Goal: Task Accomplishment & Management: Use online tool/utility

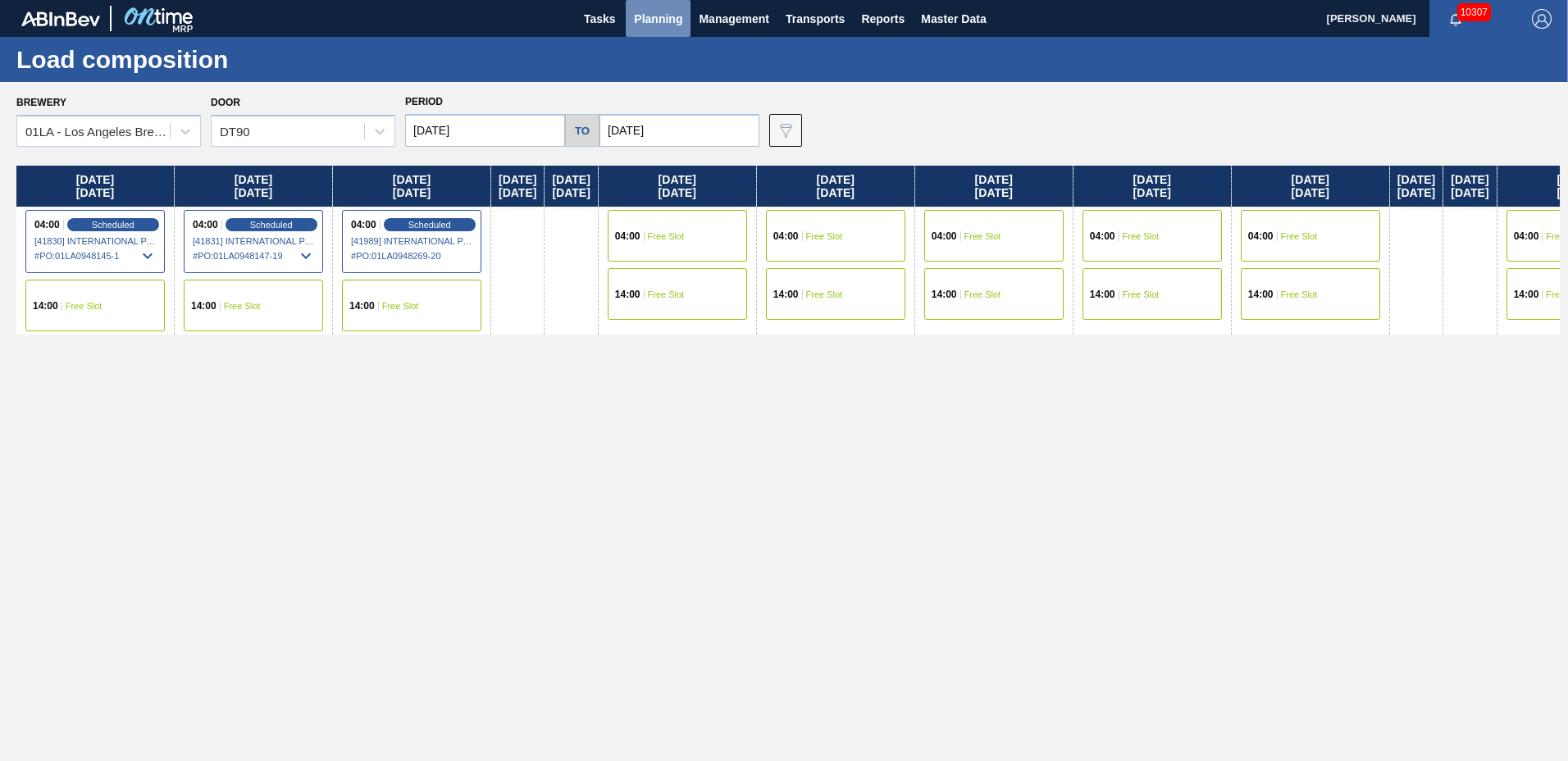
click at [660, 21] on span "Planning" at bounding box center [658, 19] width 48 height 20
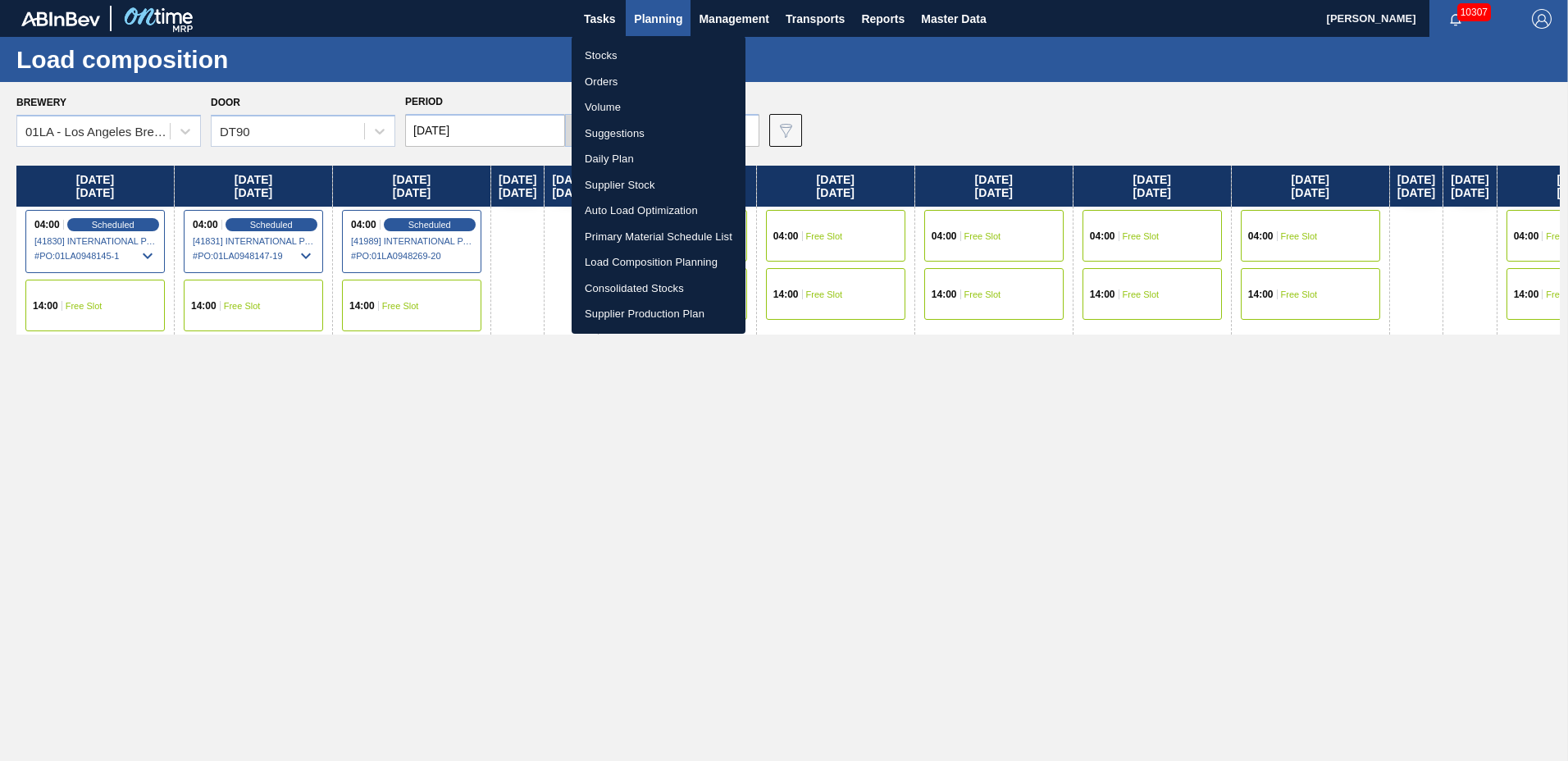
click at [662, 124] on li "Suggestions" at bounding box center [658, 133] width 173 height 26
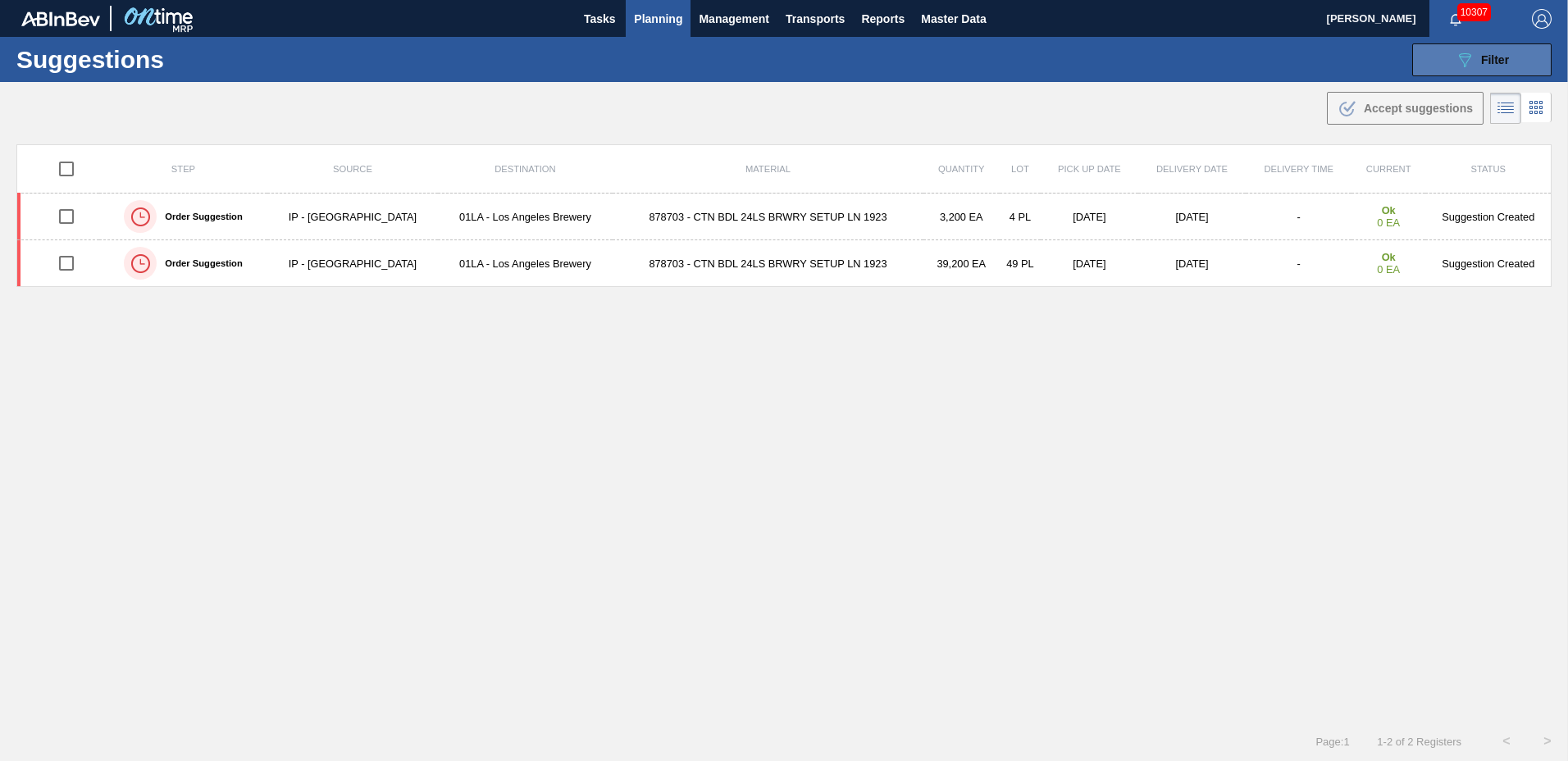
click at [1481, 54] on span "Filter" at bounding box center [1495, 60] width 28 height 13
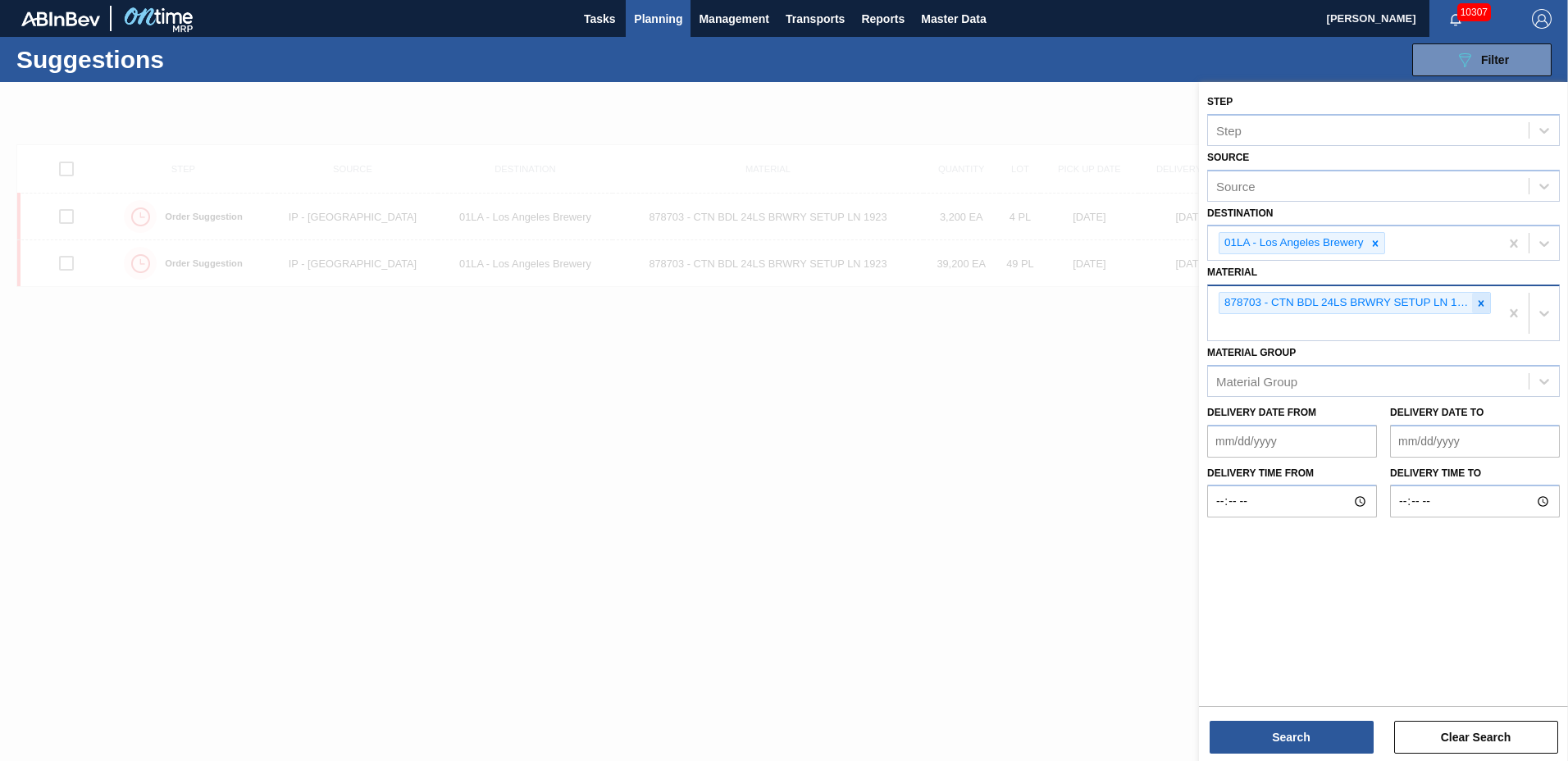
click at [1480, 298] on icon at bounding box center [1481, 304] width 12 height 12
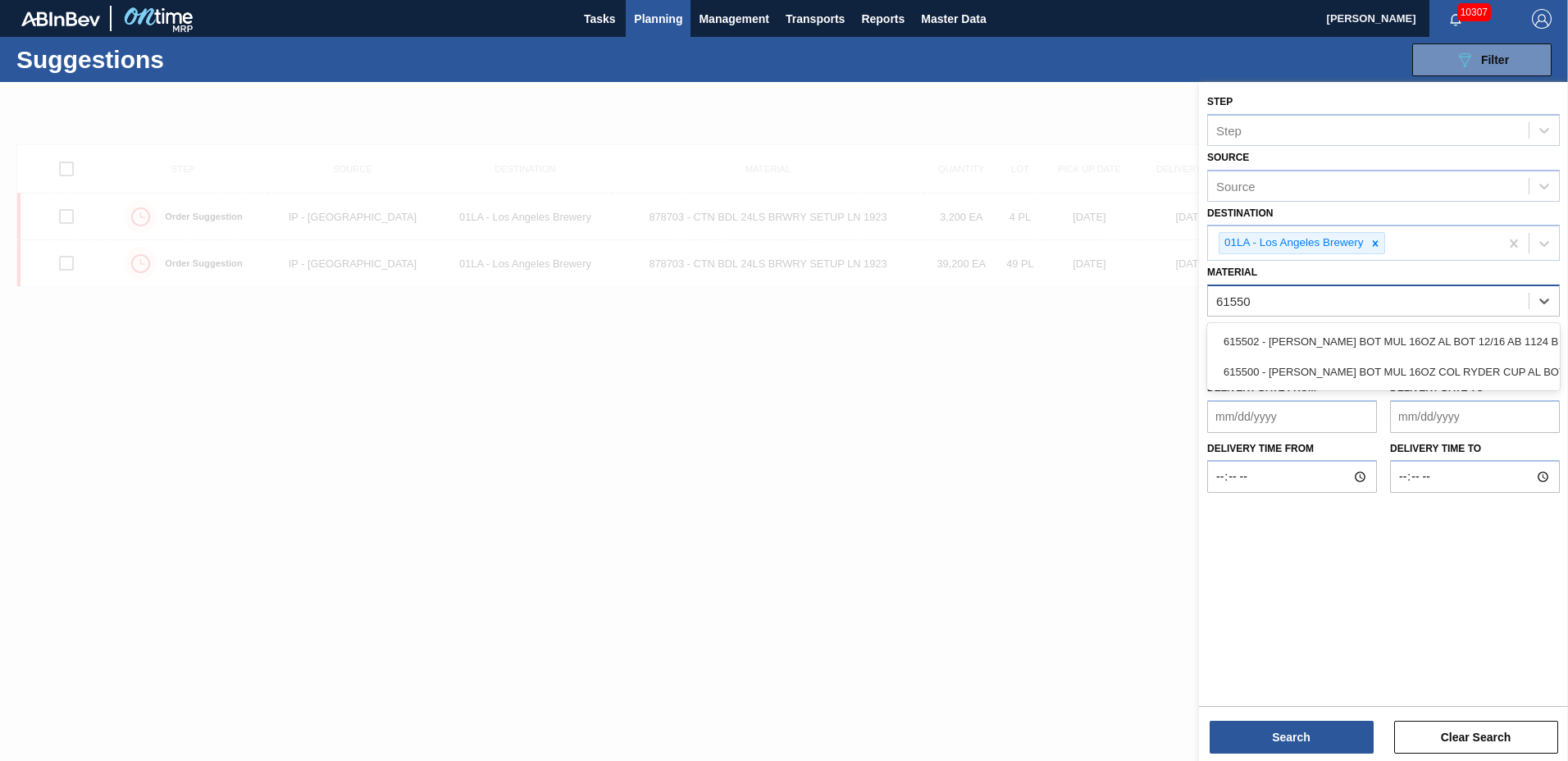
type input "615502"
click at [1359, 334] on div "615502 - [PERSON_NAME] BOT MUL 16OZ AL BOT 12/16 AB 1124 B" at bounding box center [1383, 342] width 353 height 31
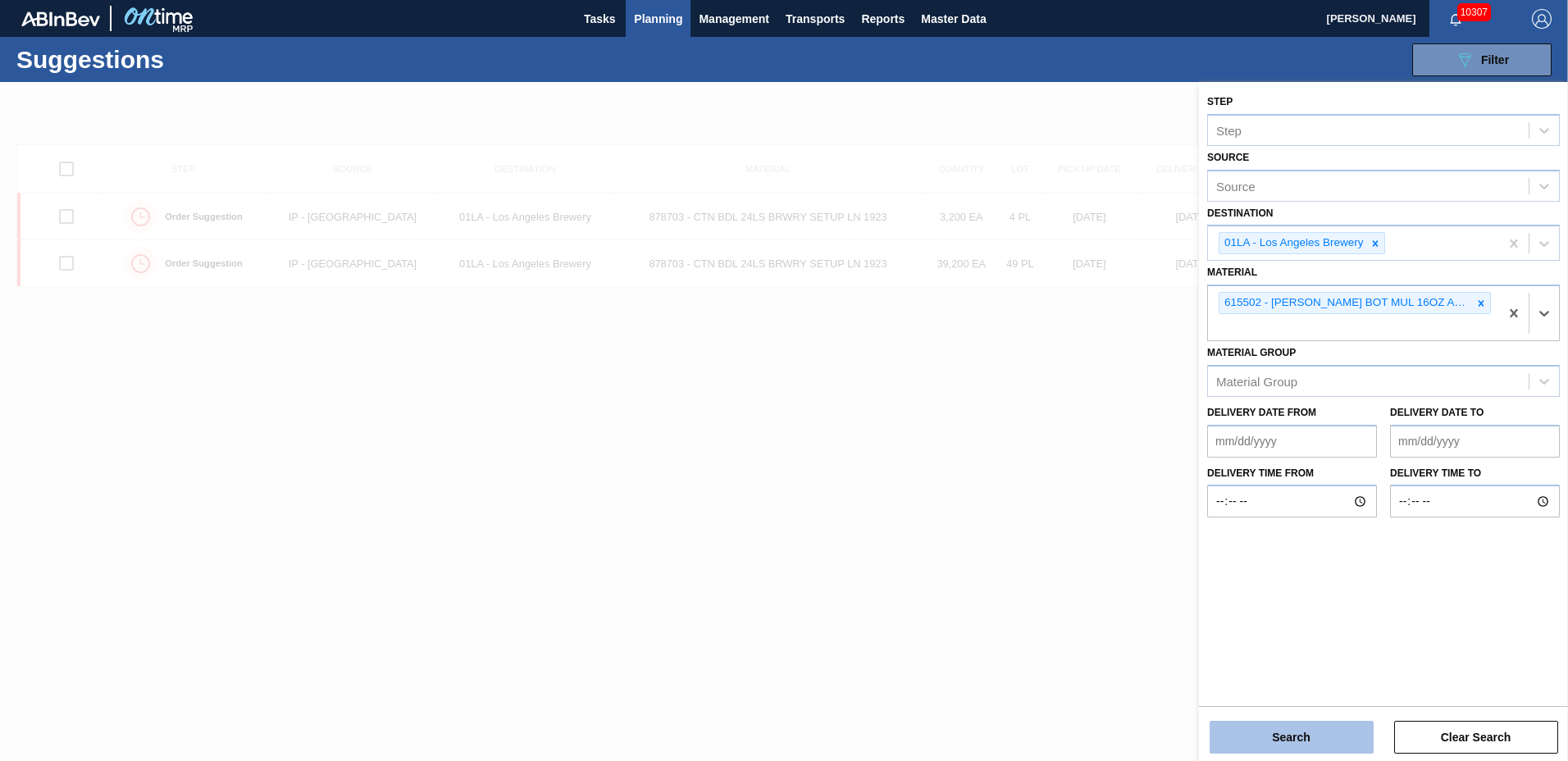
click at [1304, 727] on button "Search" at bounding box center [1292, 737] width 164 height 33
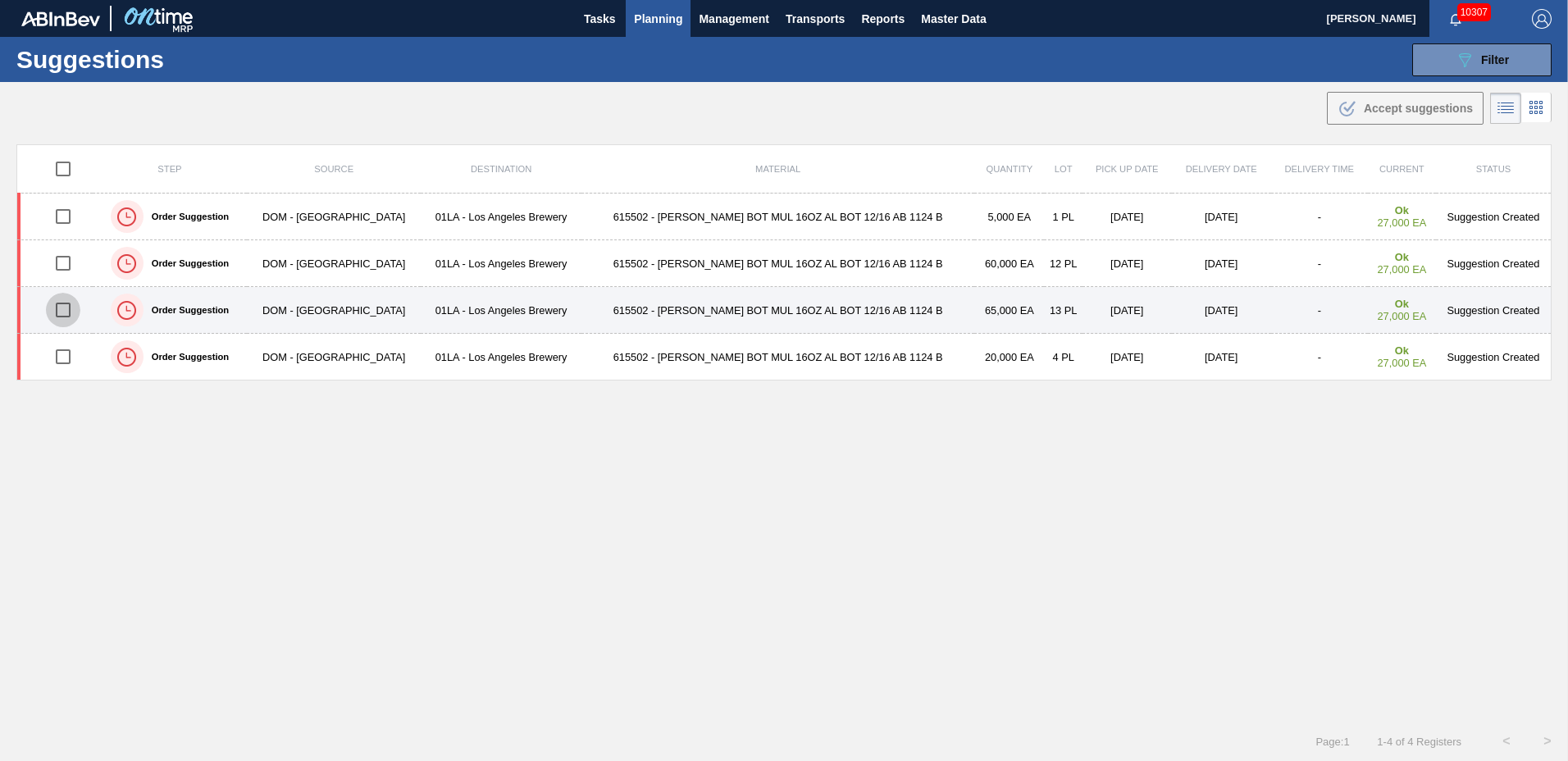
click at [66, 307] on input "checkbox" at bounding box center [63, 310] width 35 height 35
checkbox input "true"
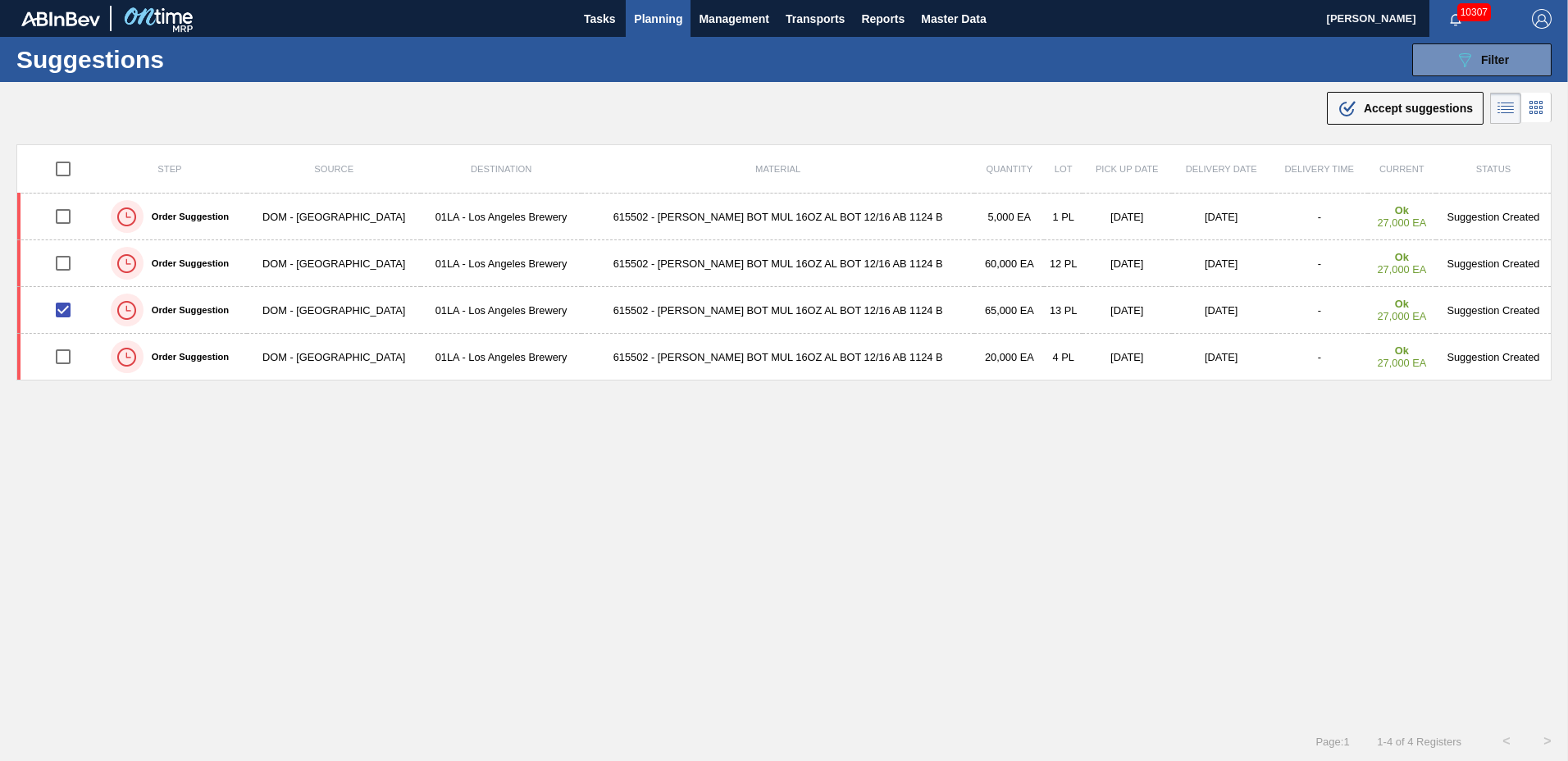
click at [68, 164] on input "checkbox" at bounding box center [63, 168] width 35 height 35
checkbox input "true"
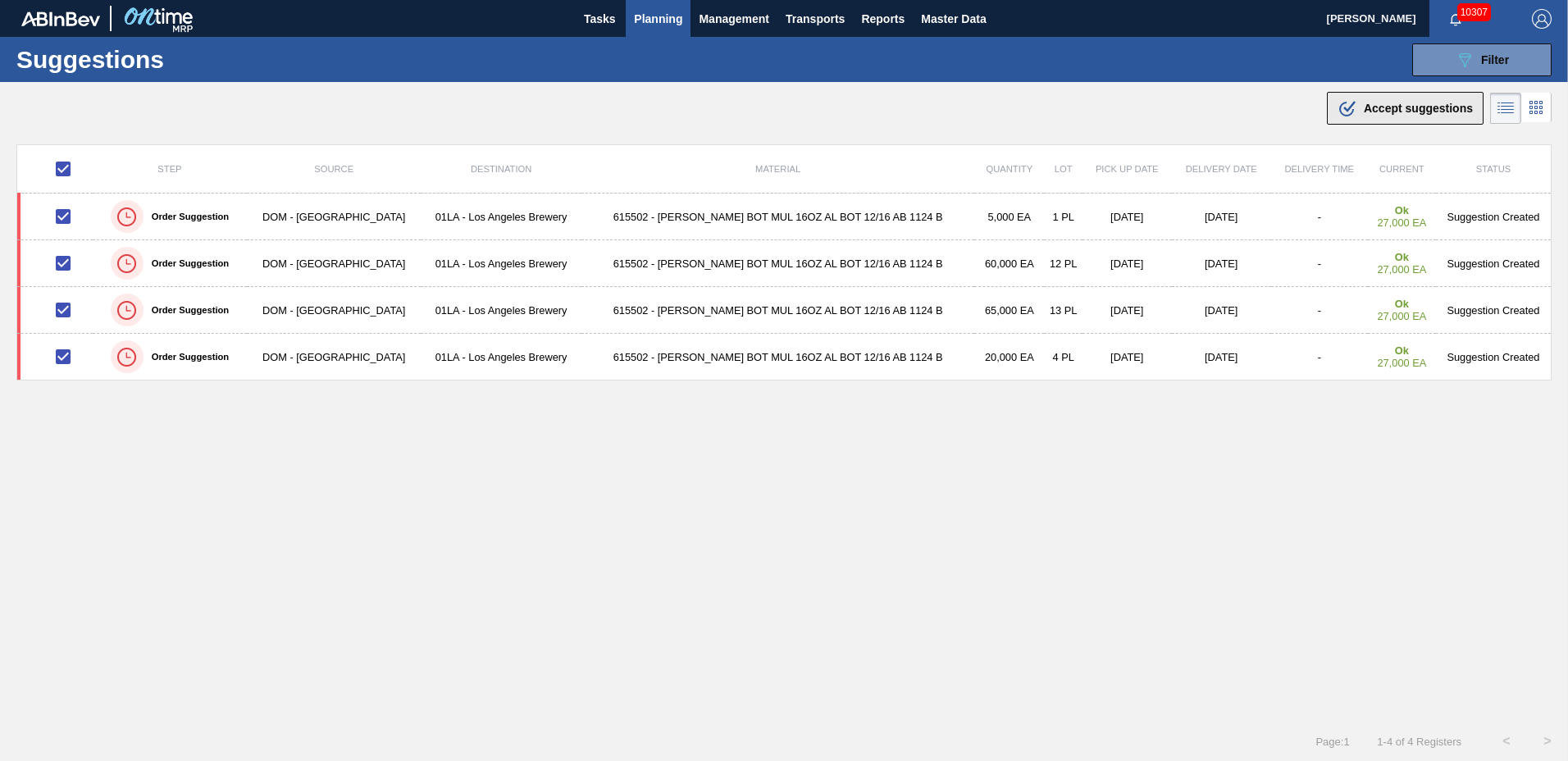
click at [1402, 102] on span "Accept suggestions" at bounding box center [1418, 108] width 109 height 13
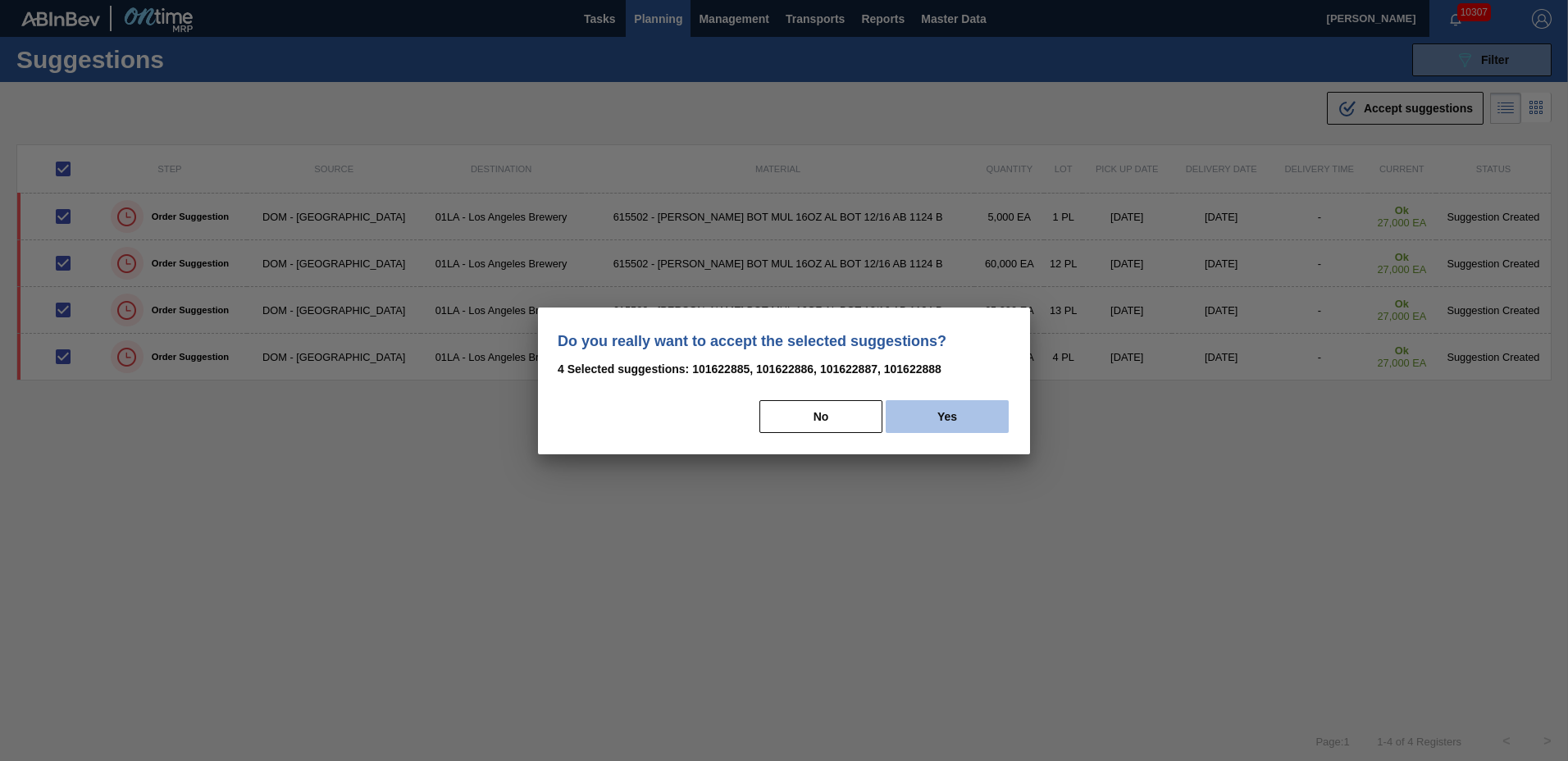
click at [996, 410] on button "Yes" at bounding box center [947, 417] width 123 height 33
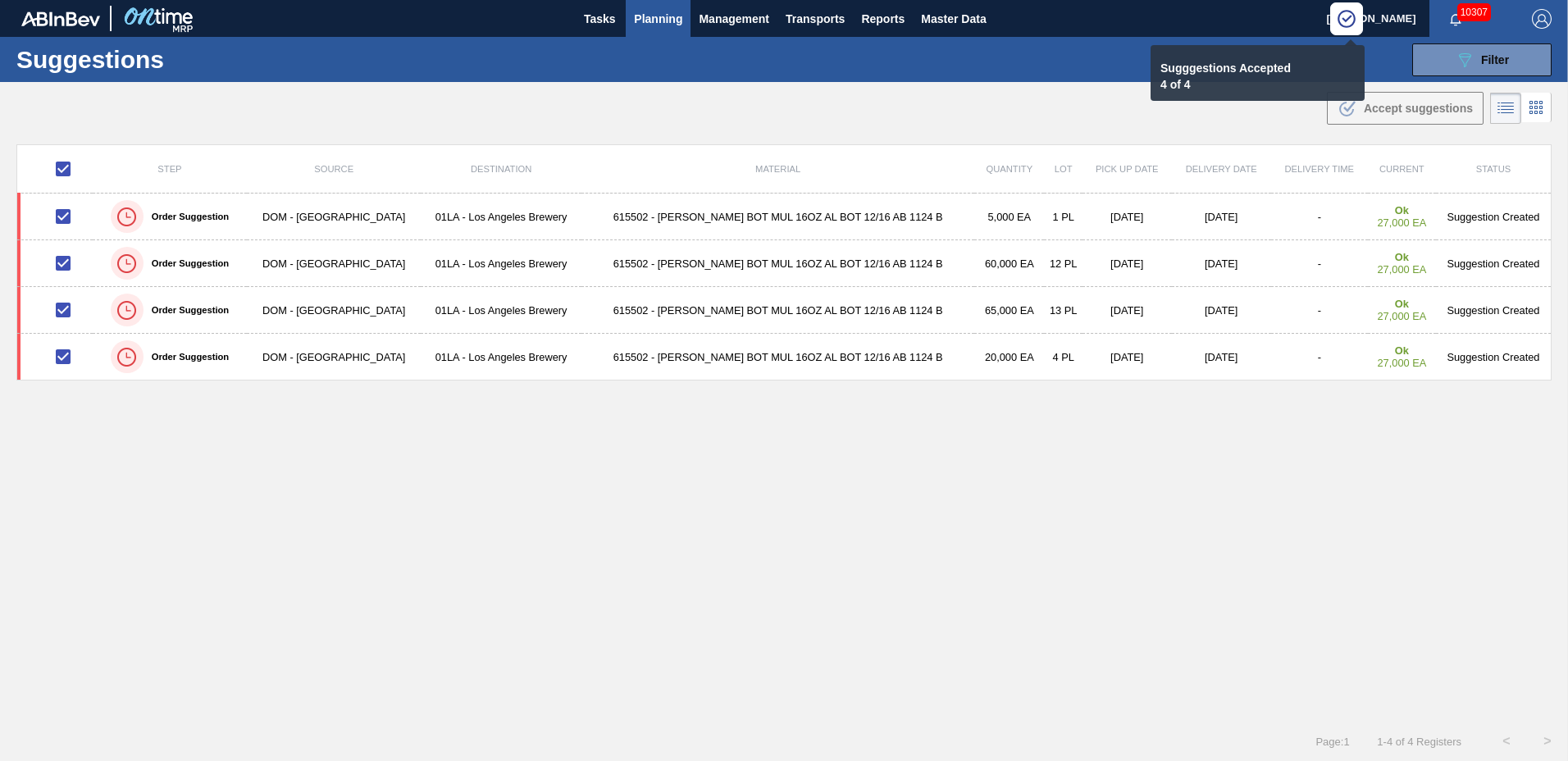
click at [662, 17] on span "Planning" at bounding box center [658, 19] width 48 height 20
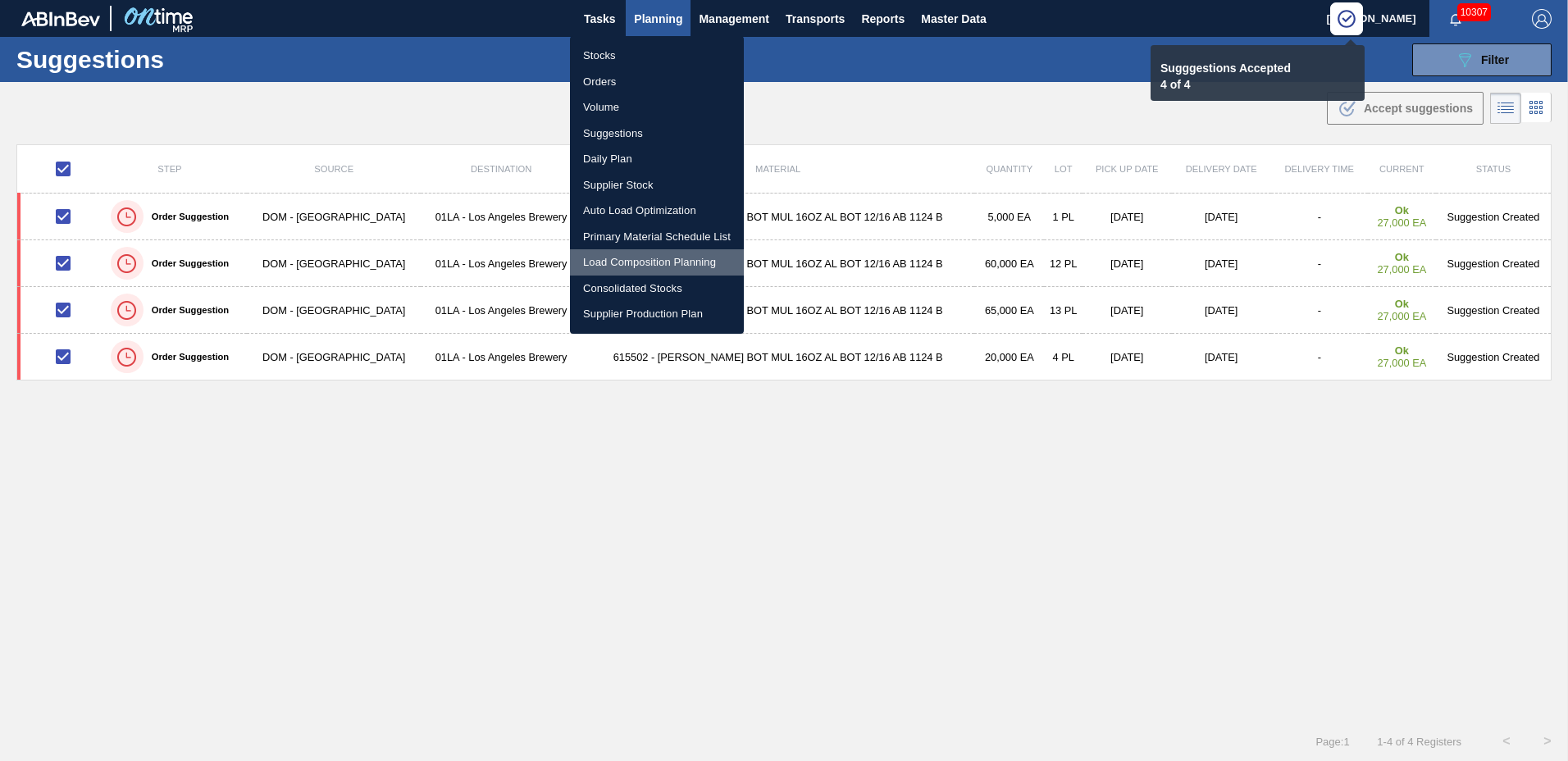
click at [617, 254] on li "Load Composition Planning" at bounding box center [656, 262] width 173 height 26
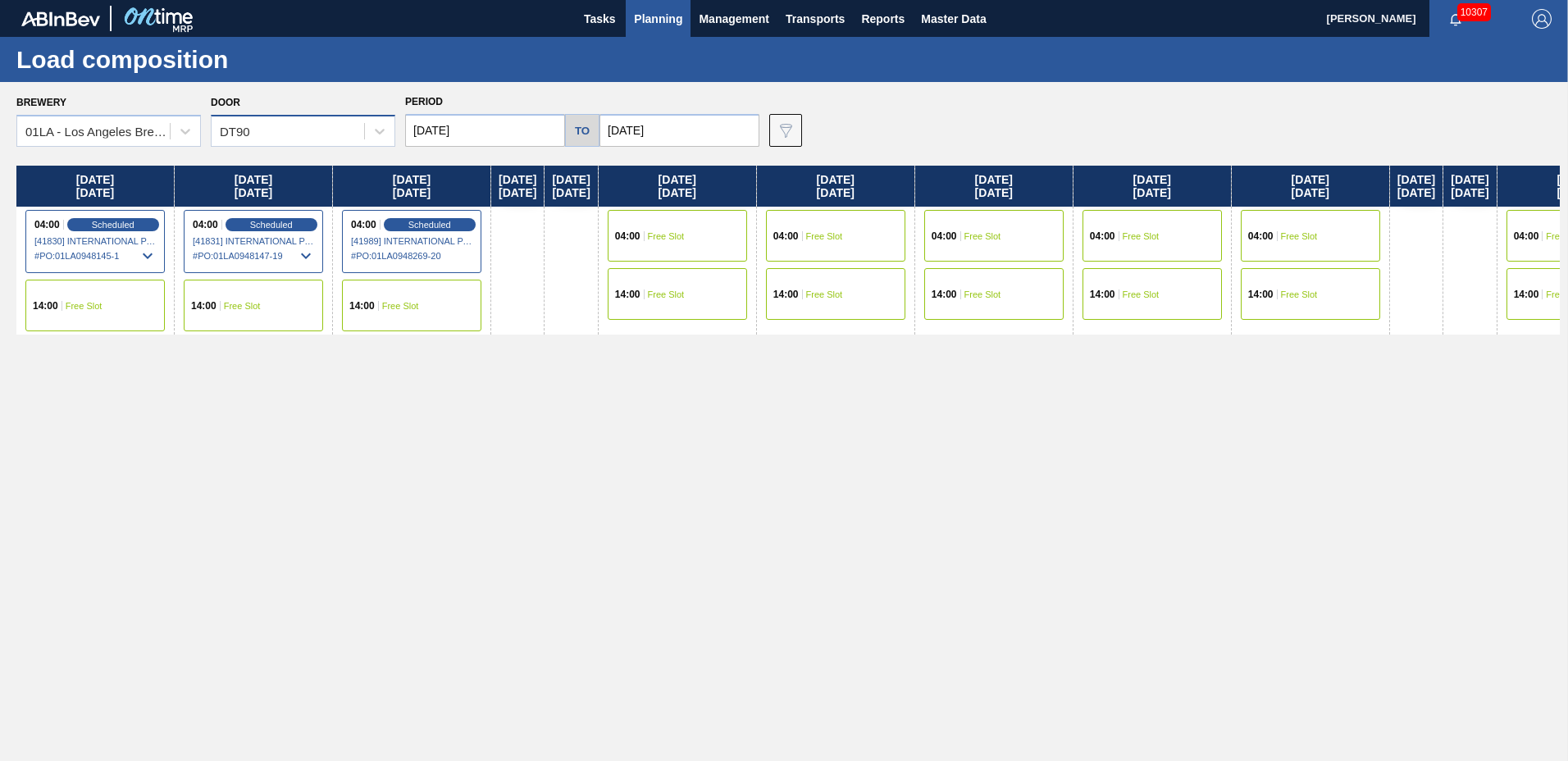
click at [287, 135] on div "DT90" at bounding box center [287, 132] width 152 height 24
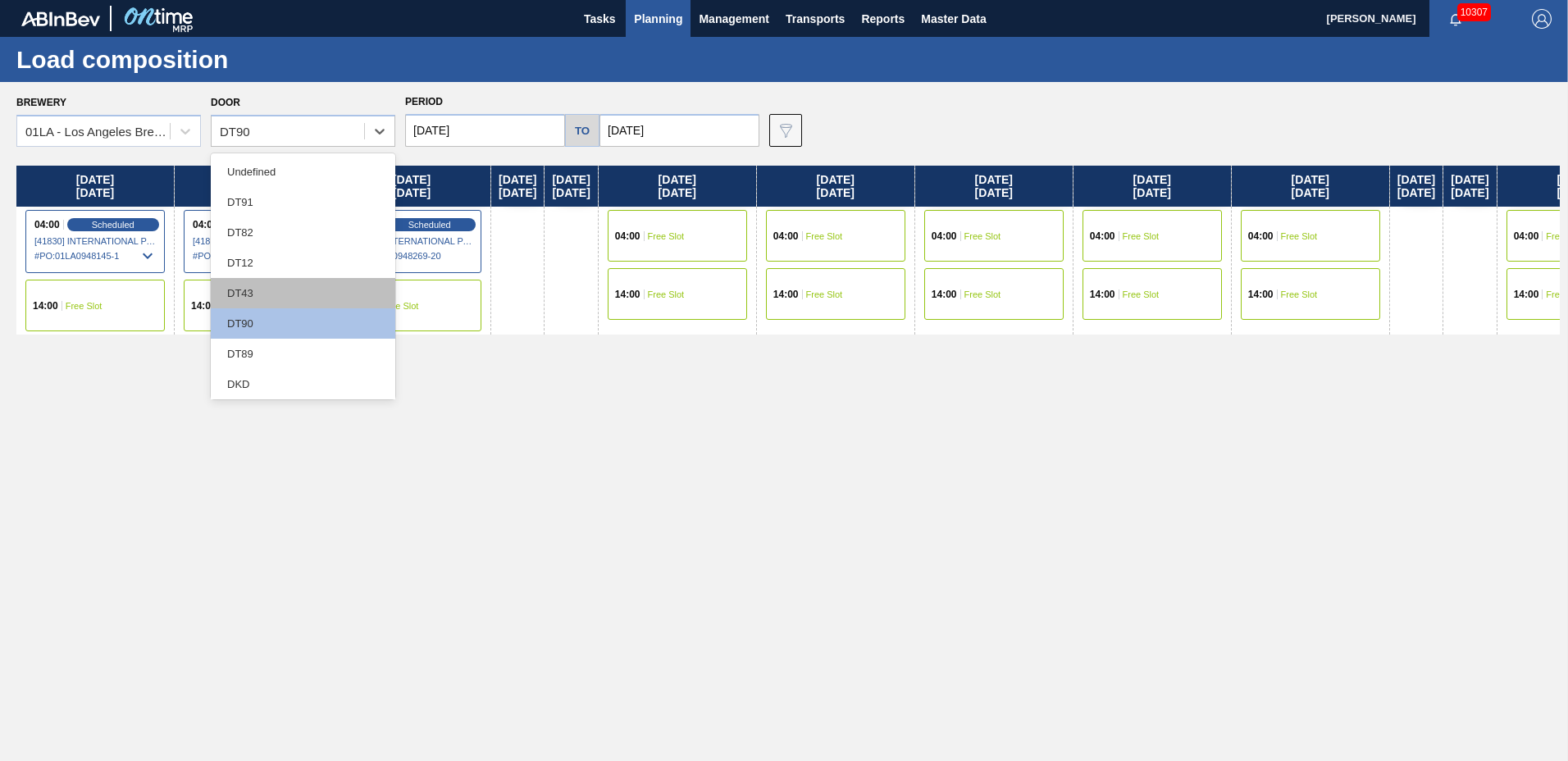
click at [267, 298] on div "DT43" at bounding box center [303, 293] width 185 height 31
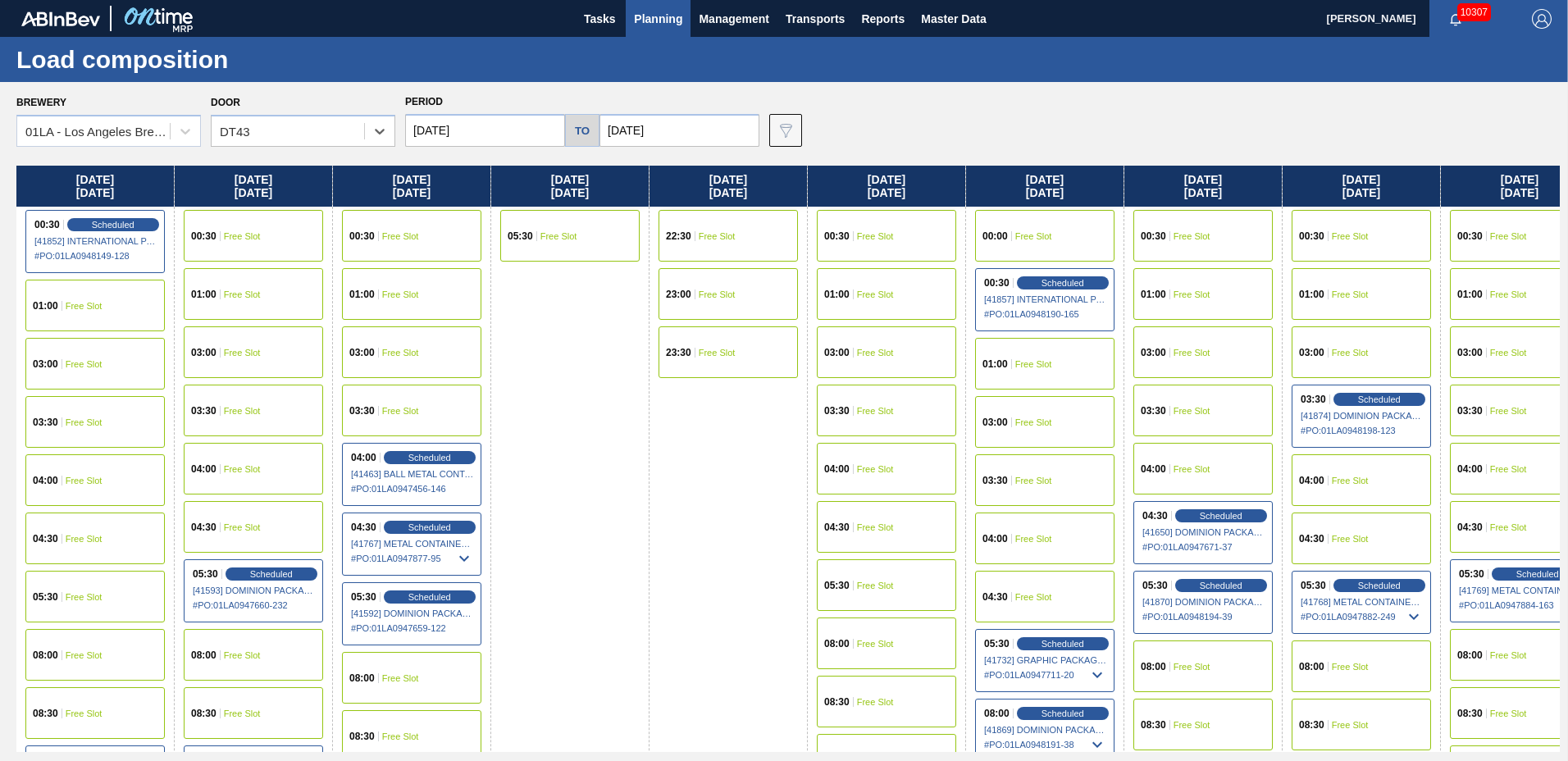
click at [520, 129] on input "[DATE]" at bounding box center [485, 130] width 160 height 33
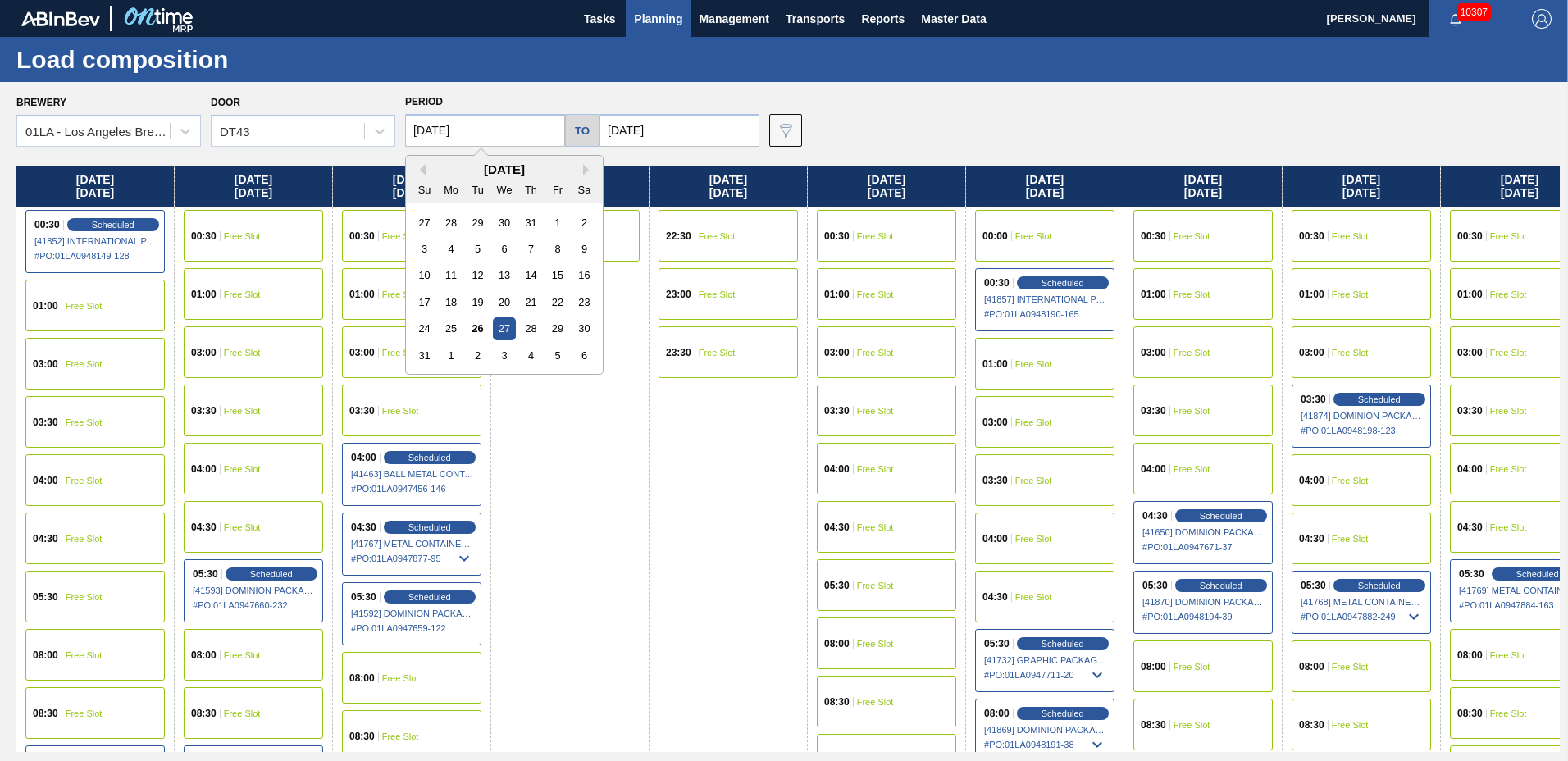
click at [449, 358] on div "1" at bounding box center [452, 355] width 22 height 22
type input "[DATE]"
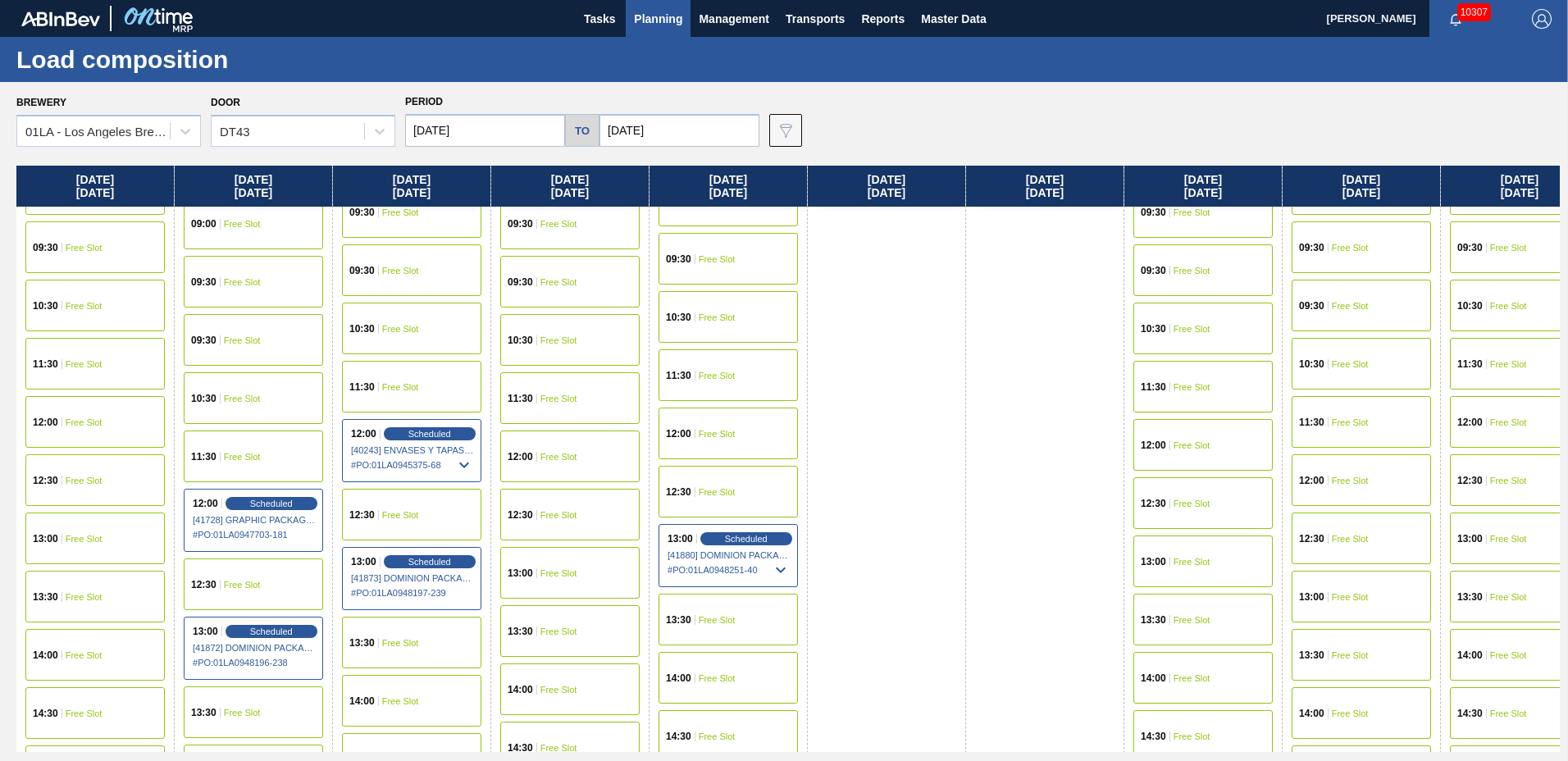
scroll to position [1258, 0]
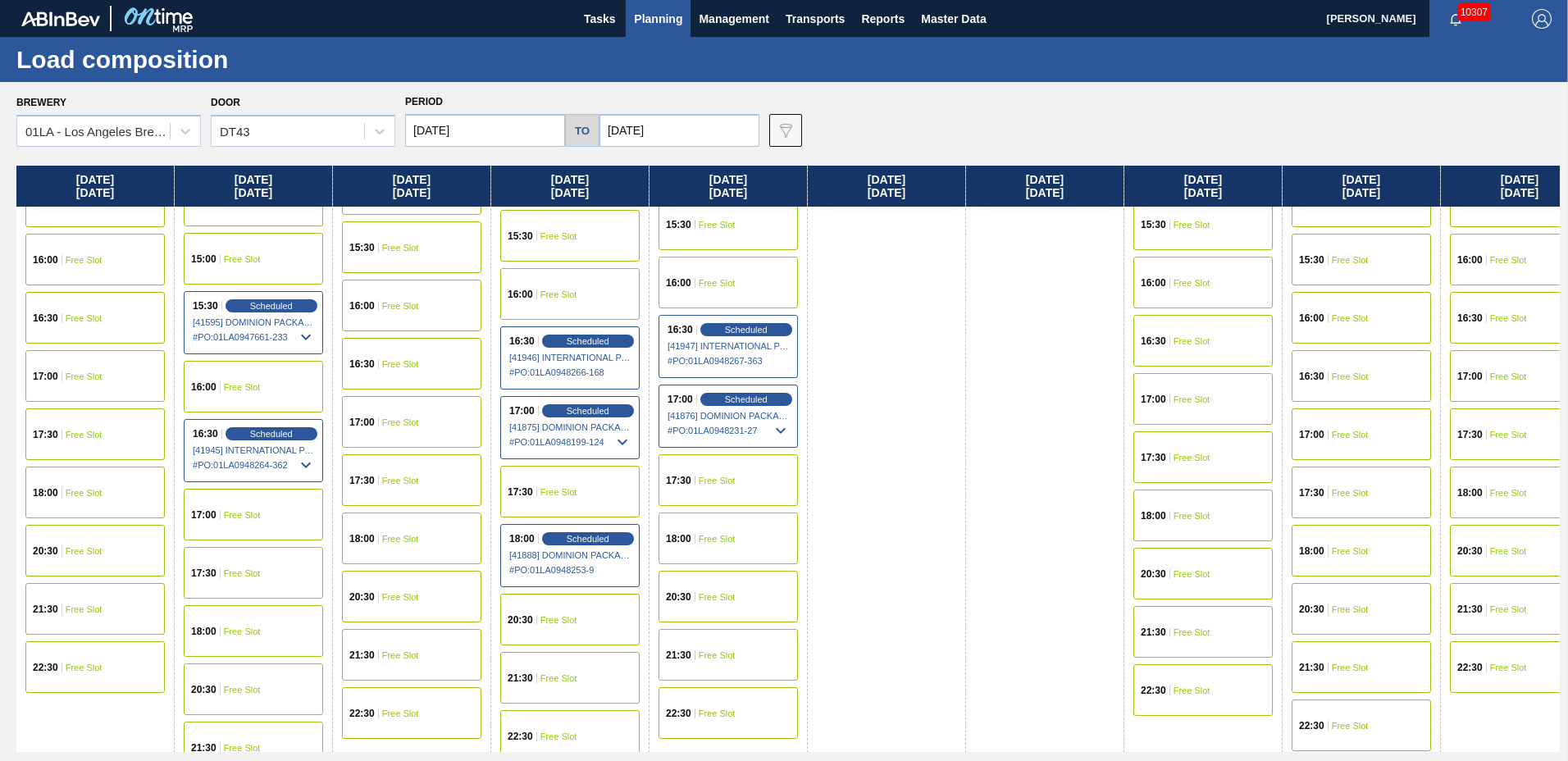
click at [1163, 232] on div "15:30 Free Slot" at bounding box center [1203, 224] width 139 height 52
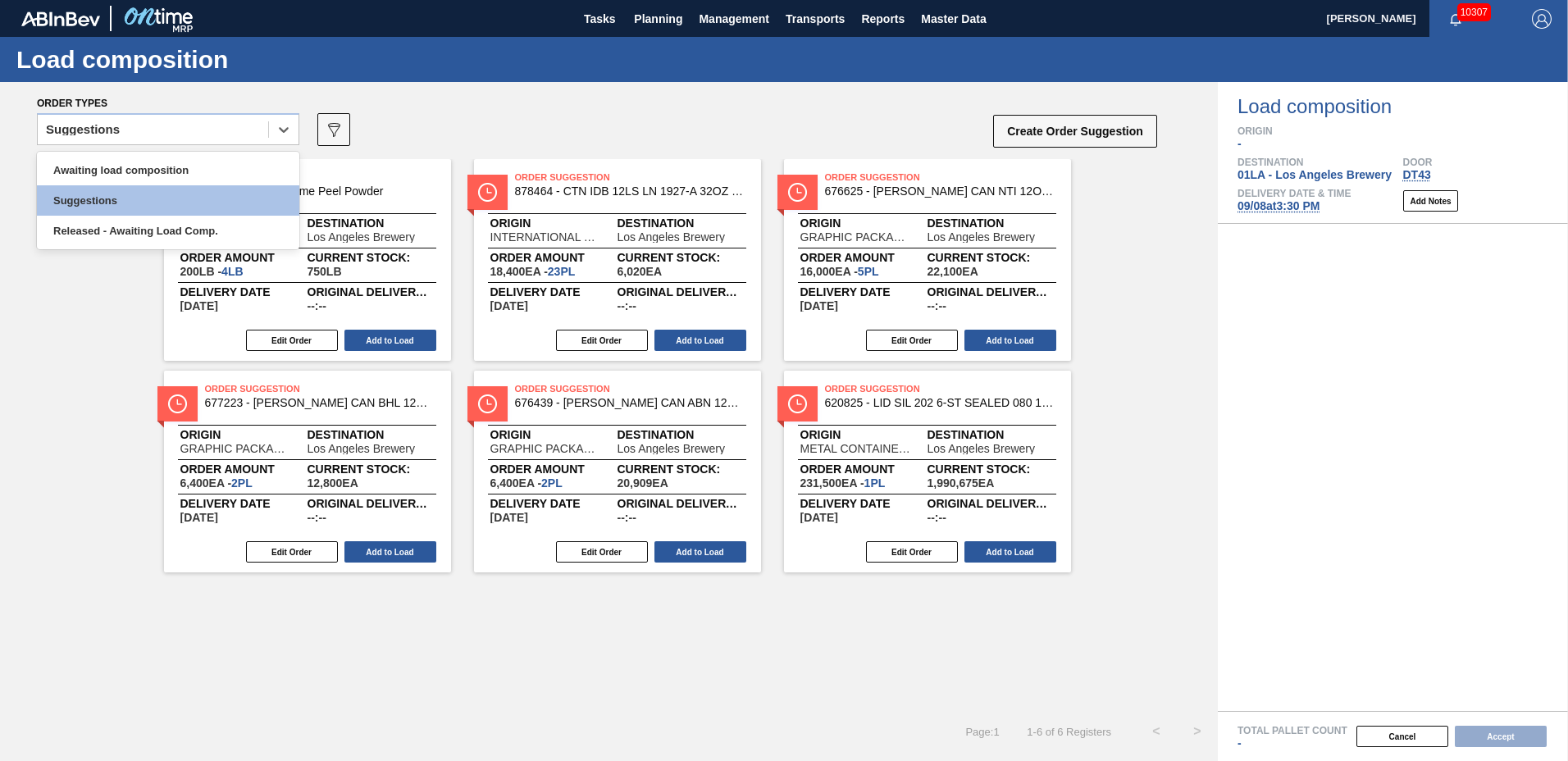
click at [162, 133] on div "Suggestions" at bounding box center [152, 130] width 230 height 24
click at [164, 168] on div "Awaiting load composition" at bounding box center [168, 170] width 263 height 31
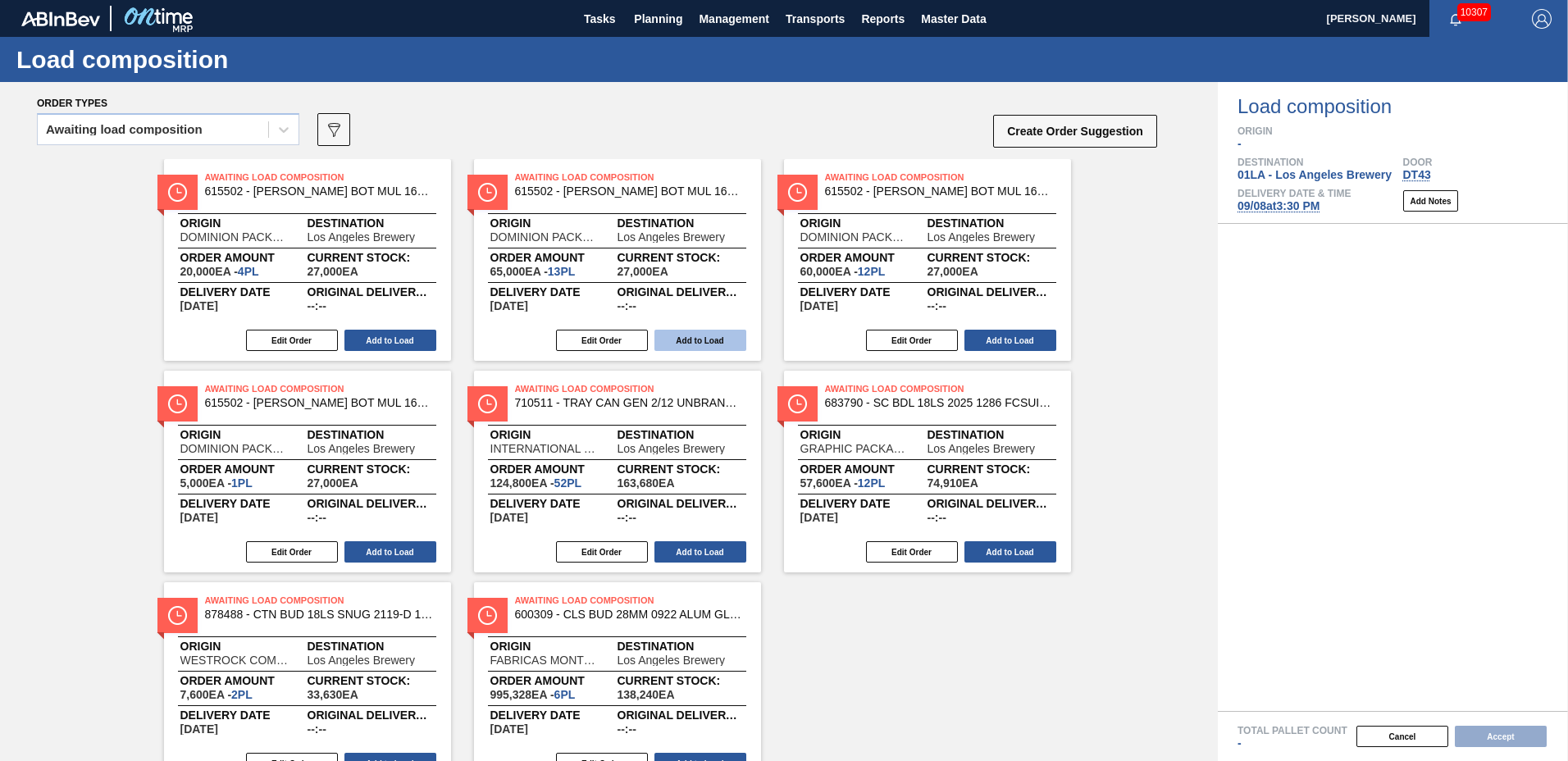
click at [675, 340] on button "Add to Load" at bounding box center [701, 340] width 92 height 21
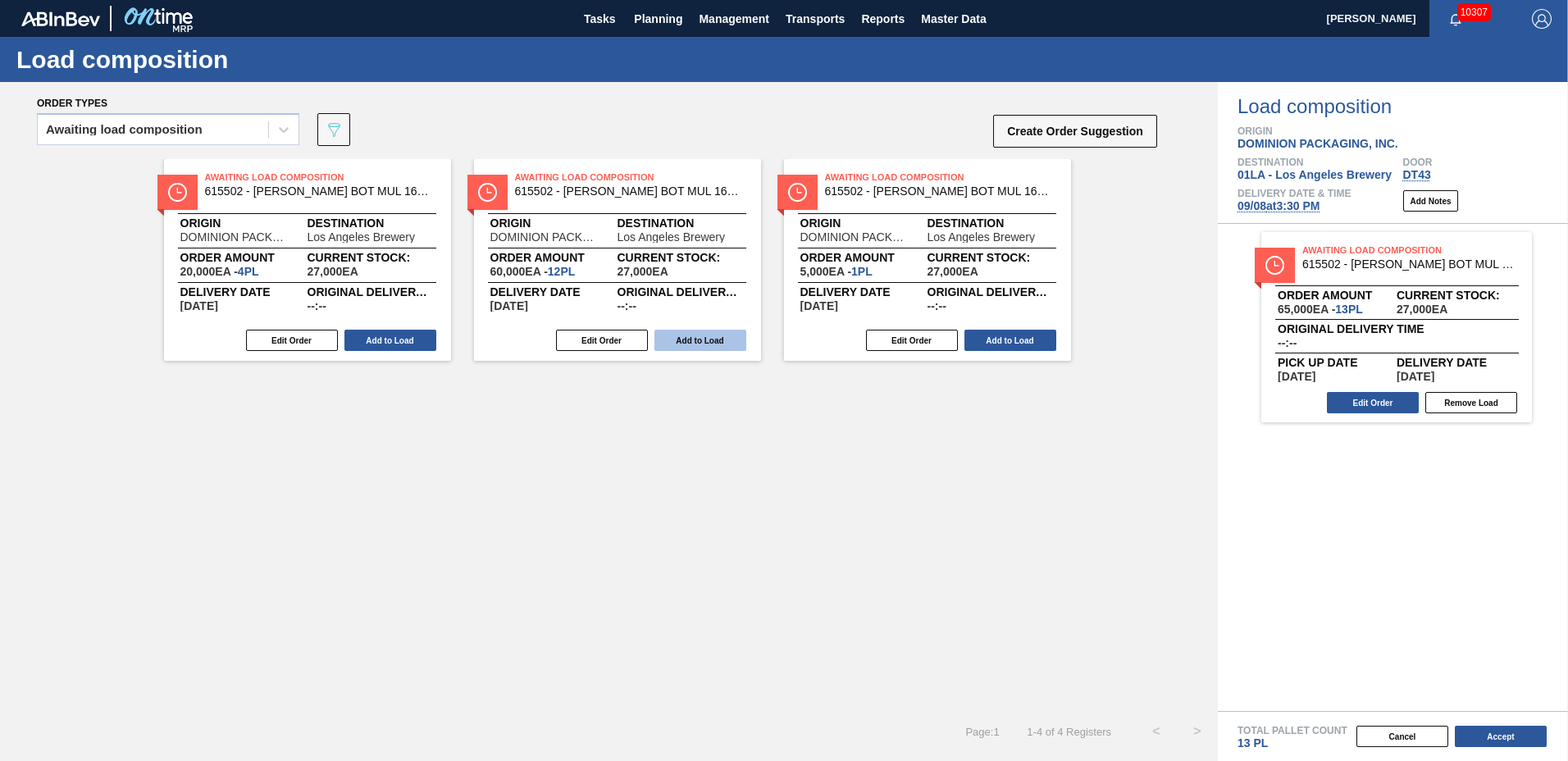
click at [687, 335] on button "Add to Load" at bounding box center [701, 340] width 92 height 21
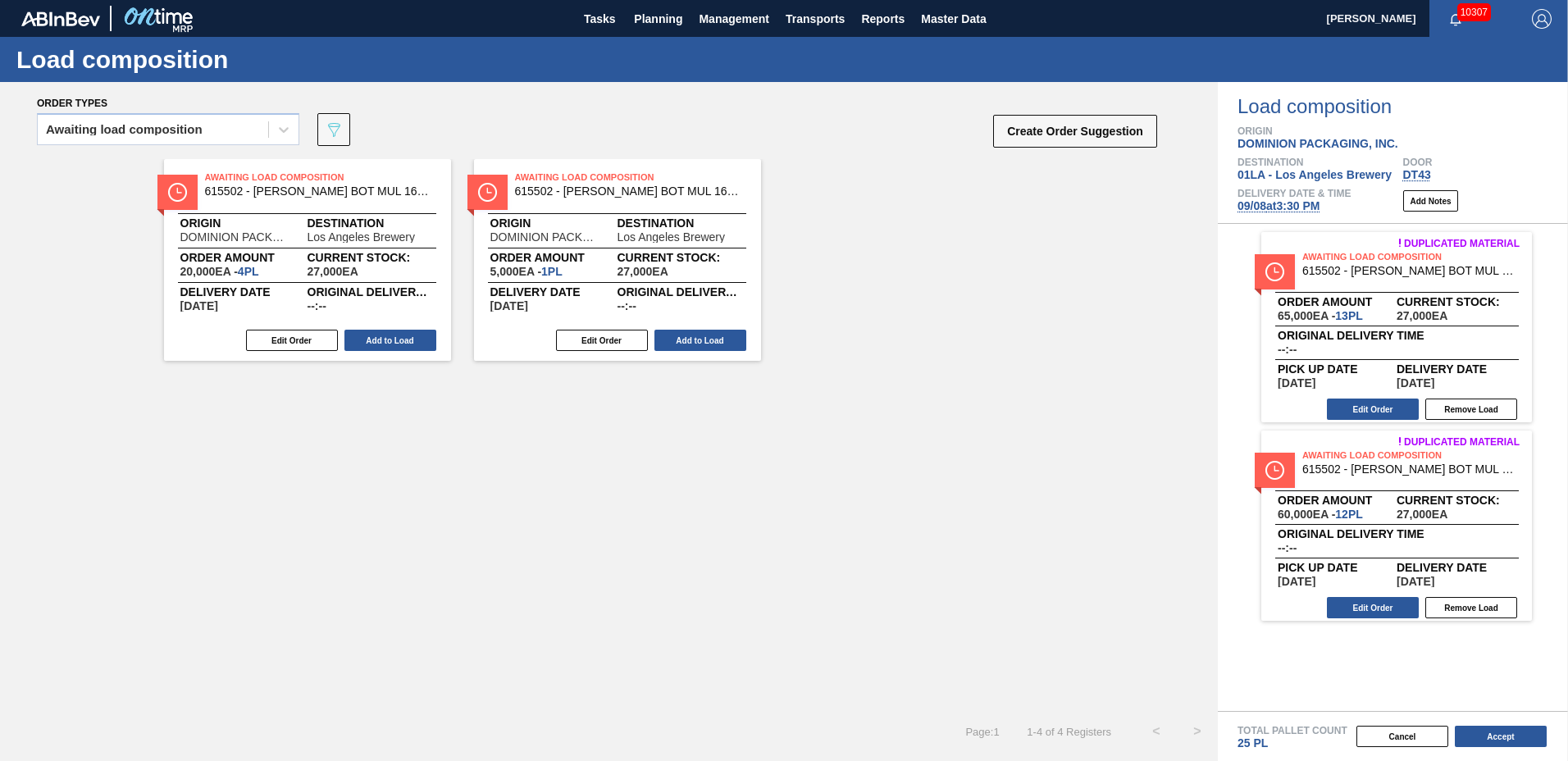
click at [682, 335] on button "Add to Load" at bounding box center [701, 340] width 92 height 21
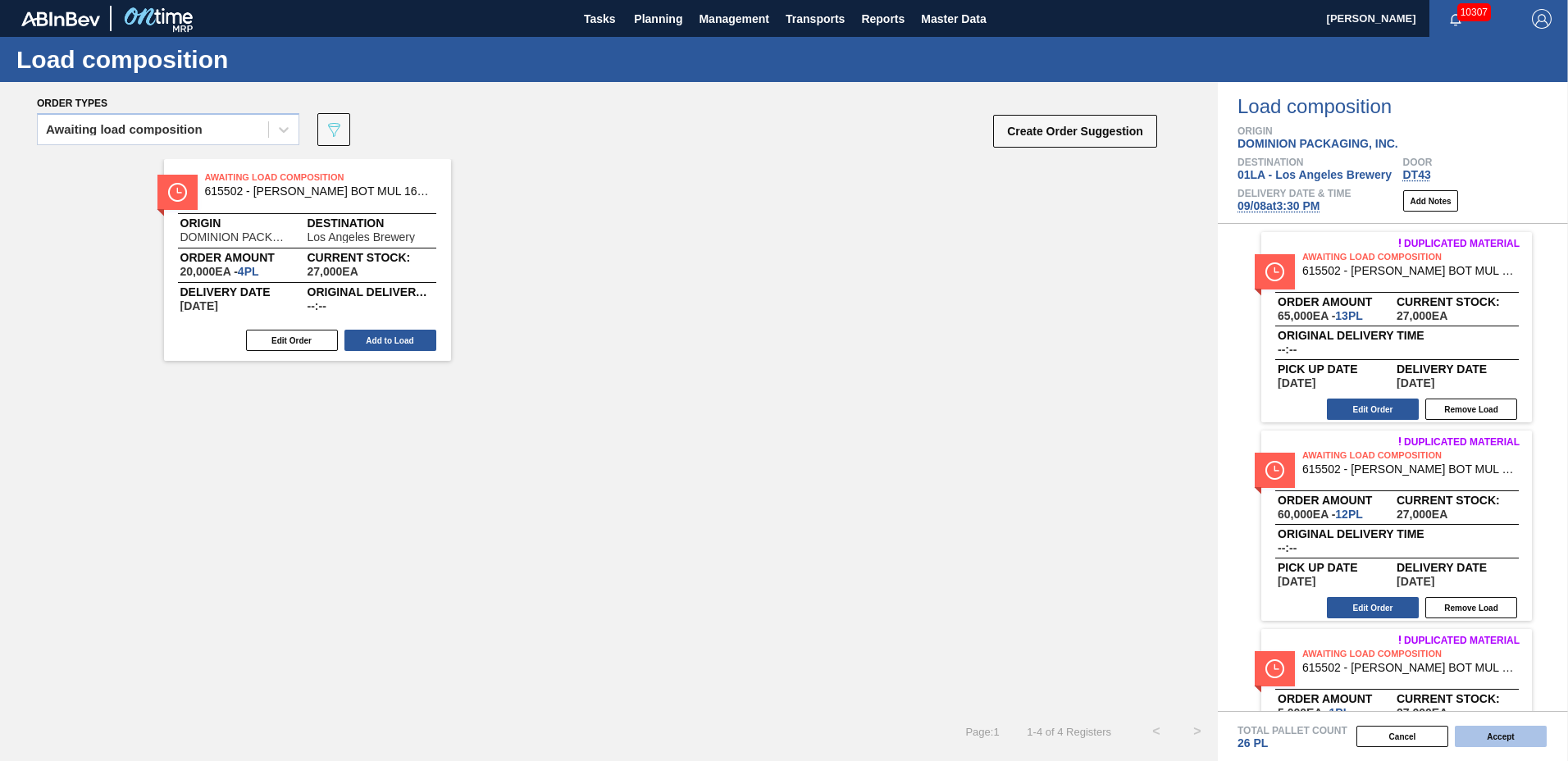
click at [1509, 733] on button "Accept" at bounding box center [1501, 736] width 92 height 21
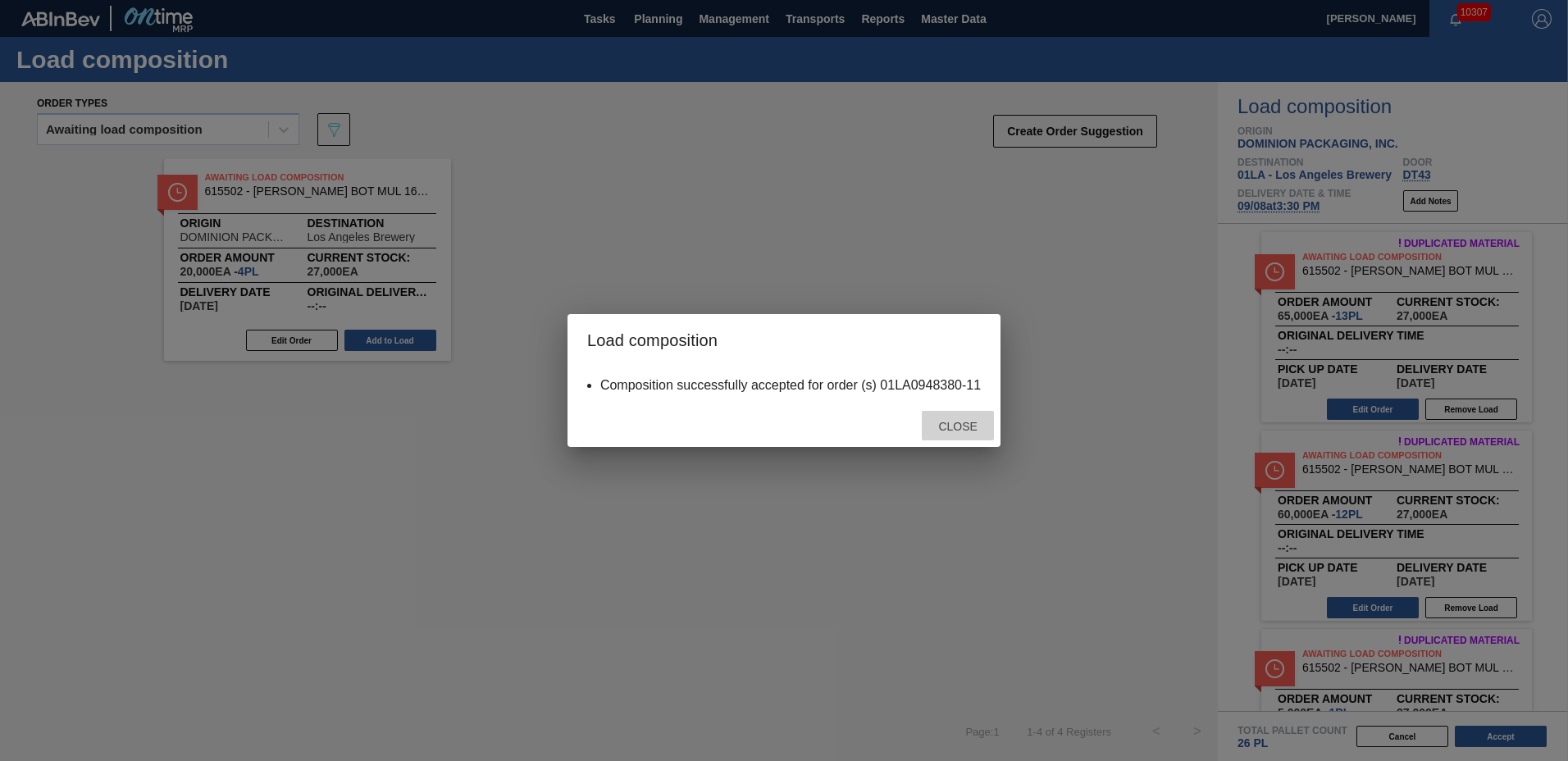
click at [948, 430] on span "Close" at bounding box center [957, 426] width 65 height 13
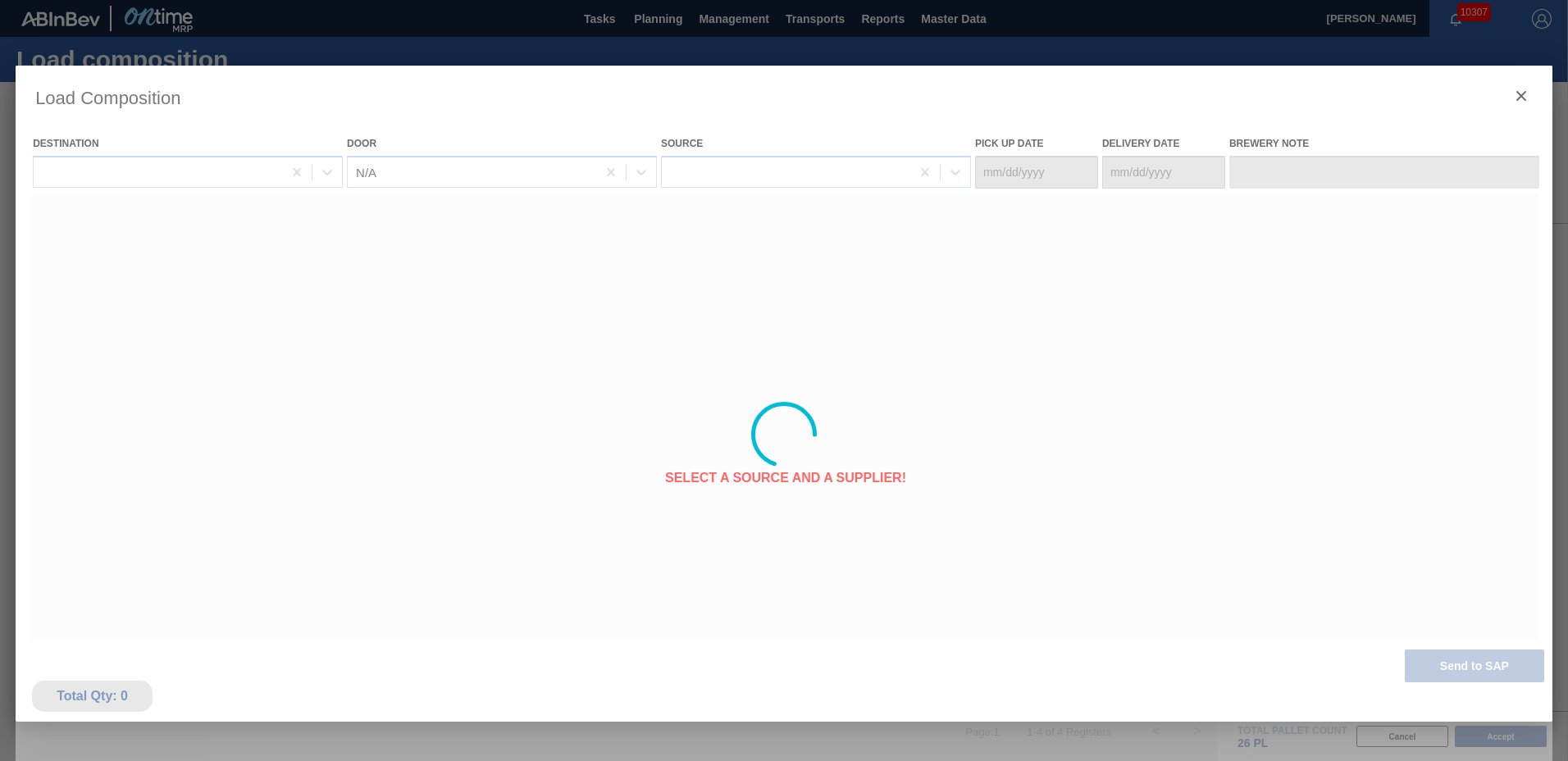
type Date "[DATE]"
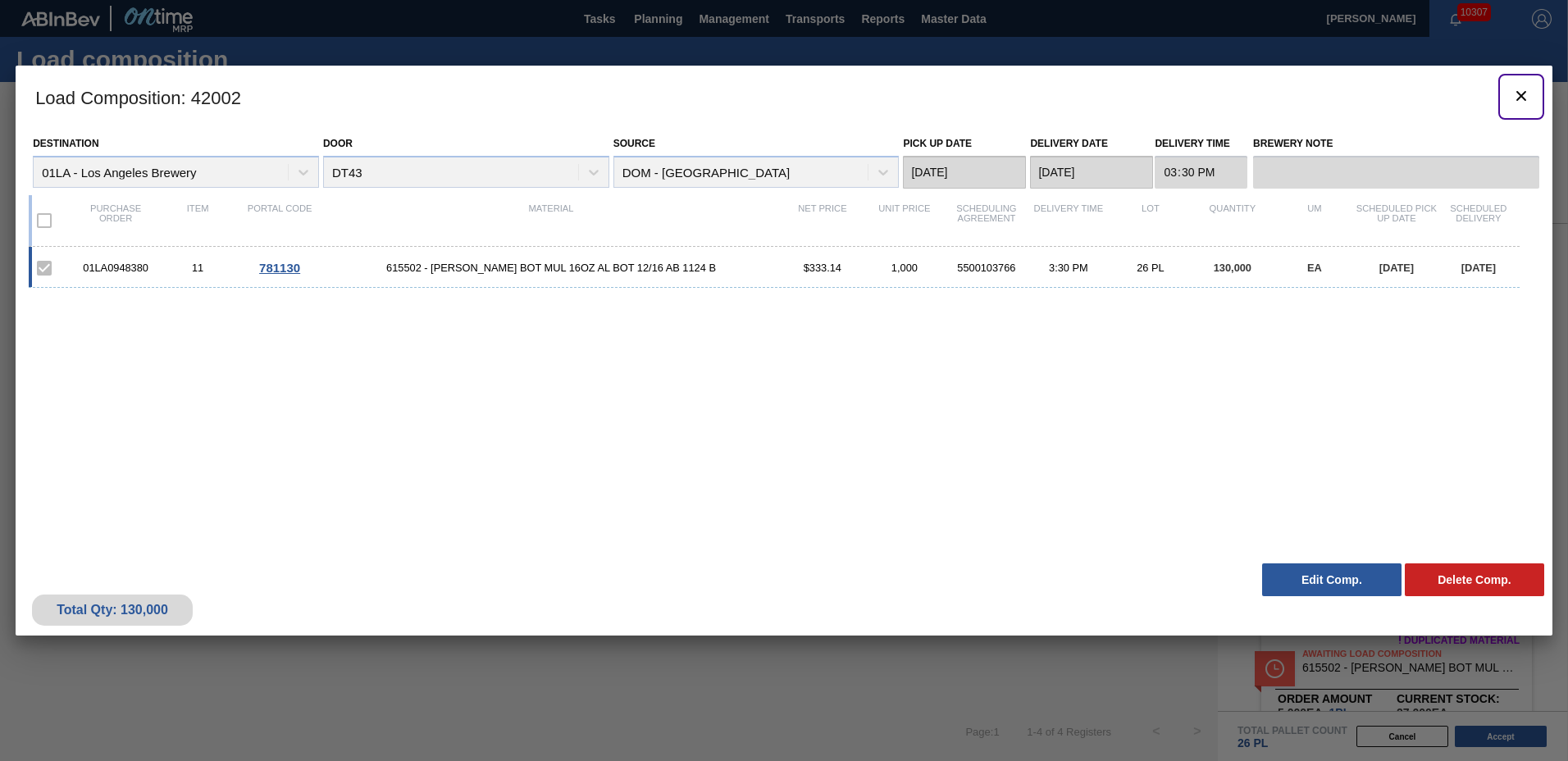
click at [1526, 98] on icon "botão de ícone" at bounding box center [1521, 95] width 20 height 20
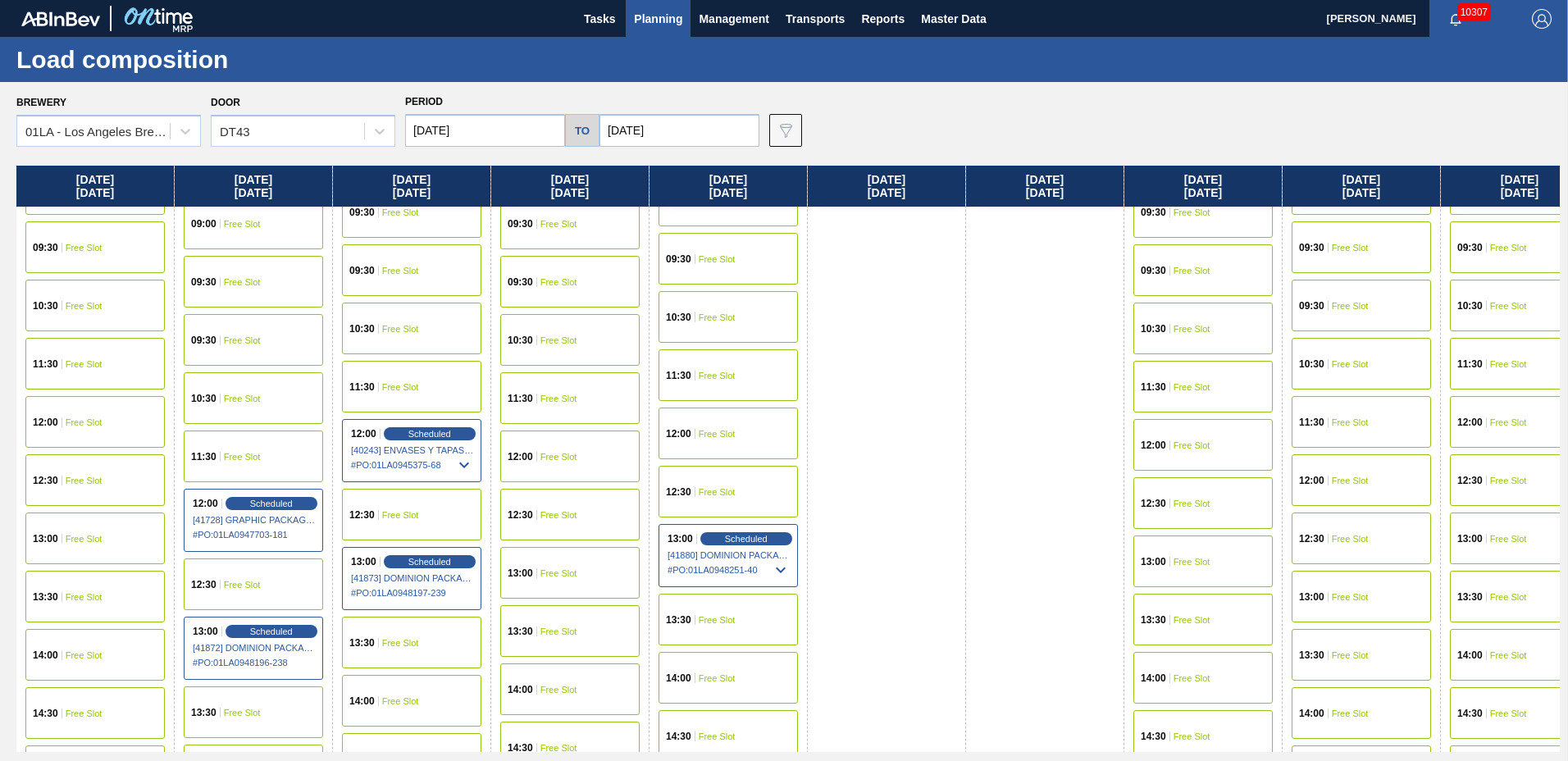
scroll to position [1258, 0]
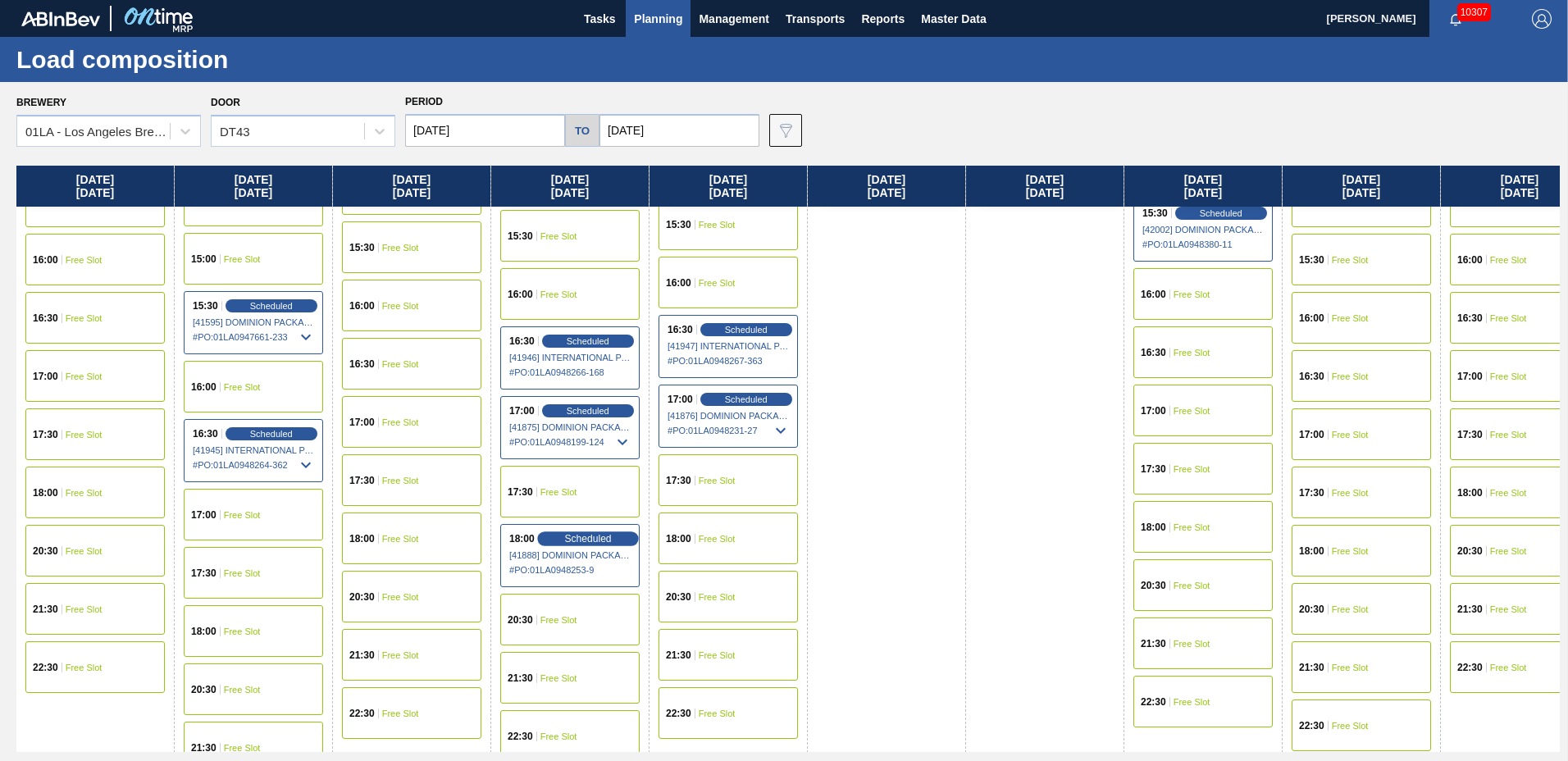
click at [548, 538] on div "Scheduled" at bounding box center [588, 538] width 101 height 14
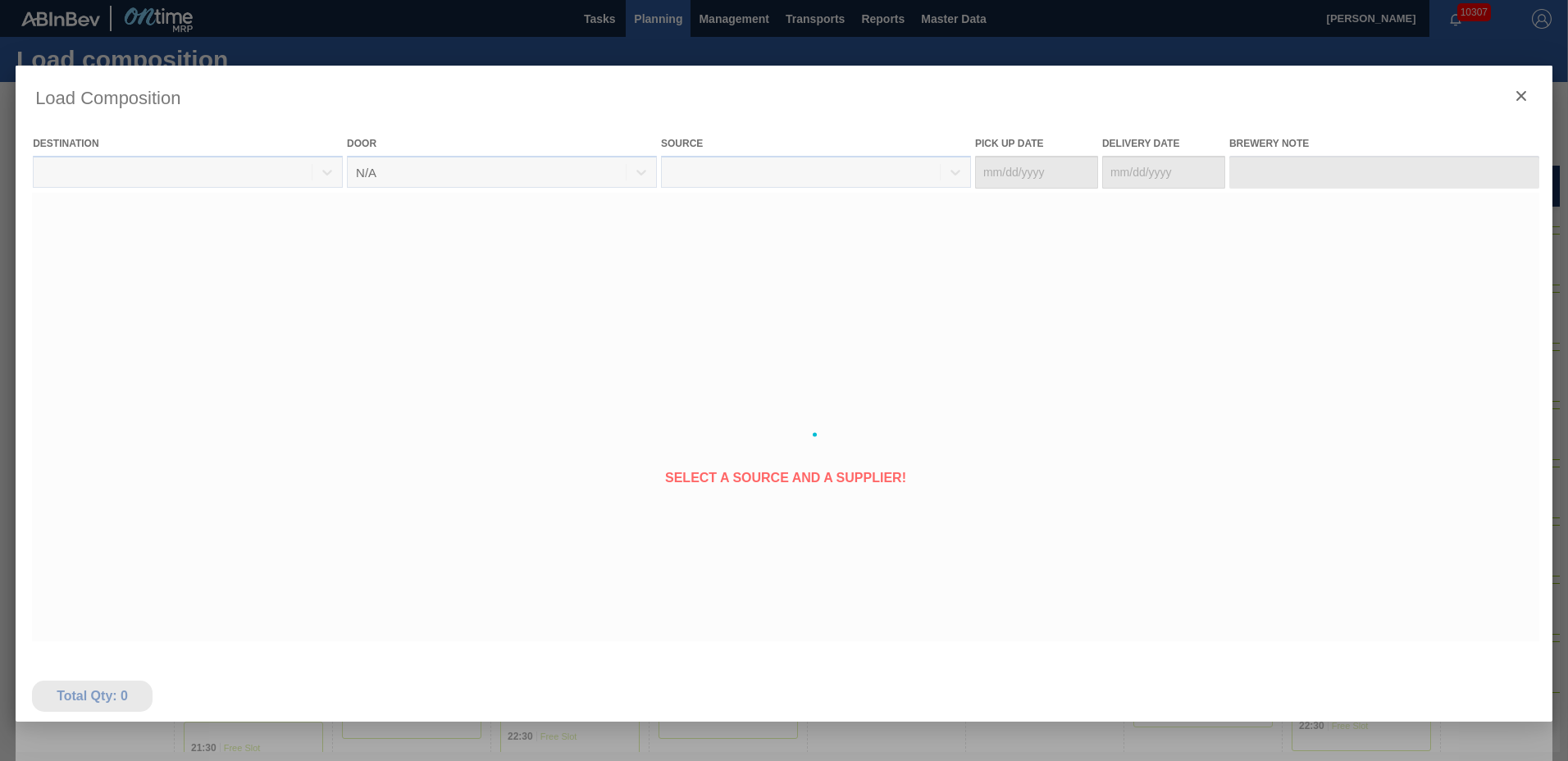
type Date "[DATE]"
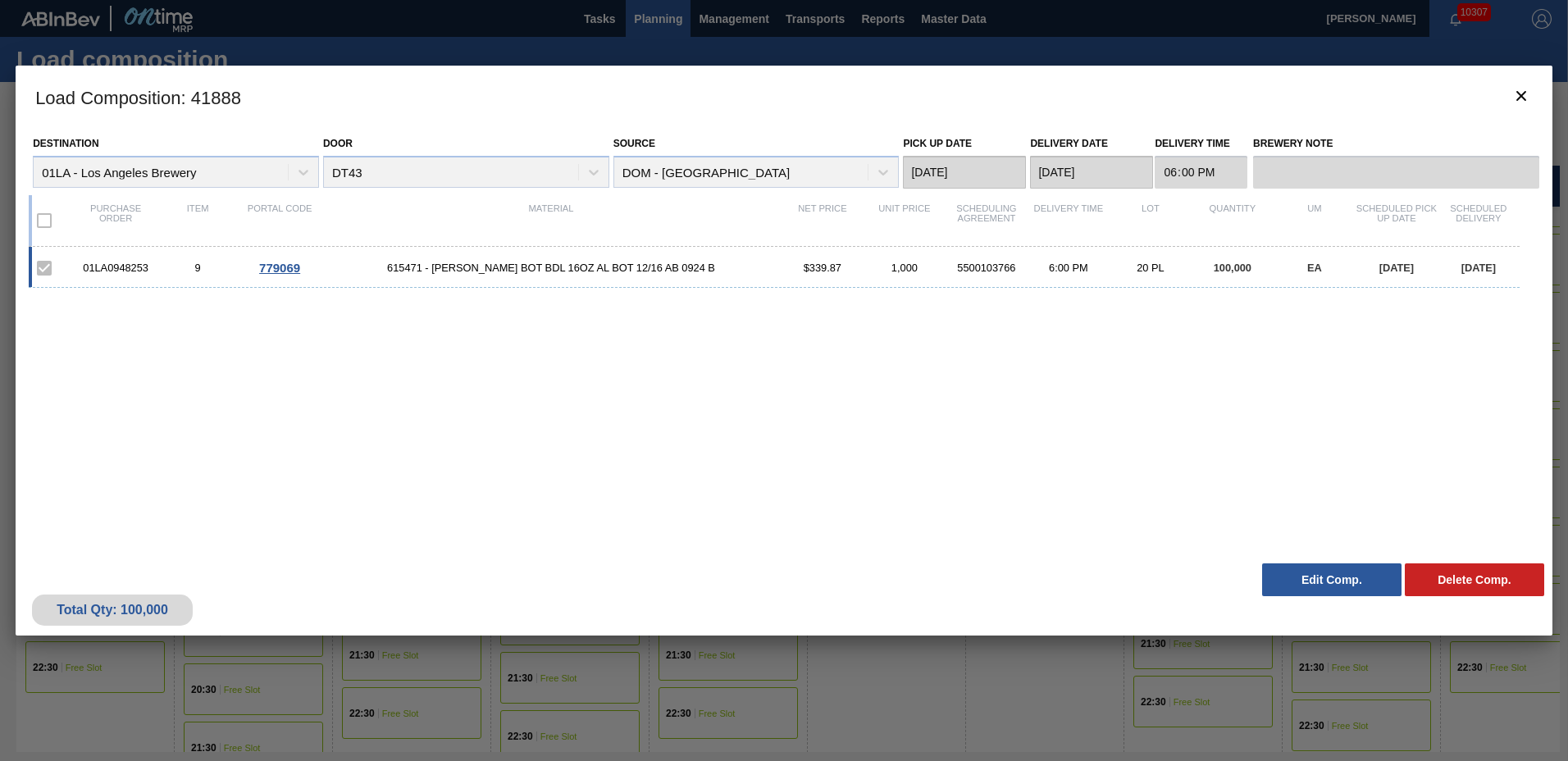
click at [1332, 578] on button "Edit Comp." at bounding box center [1332, 580] width 139 height 33
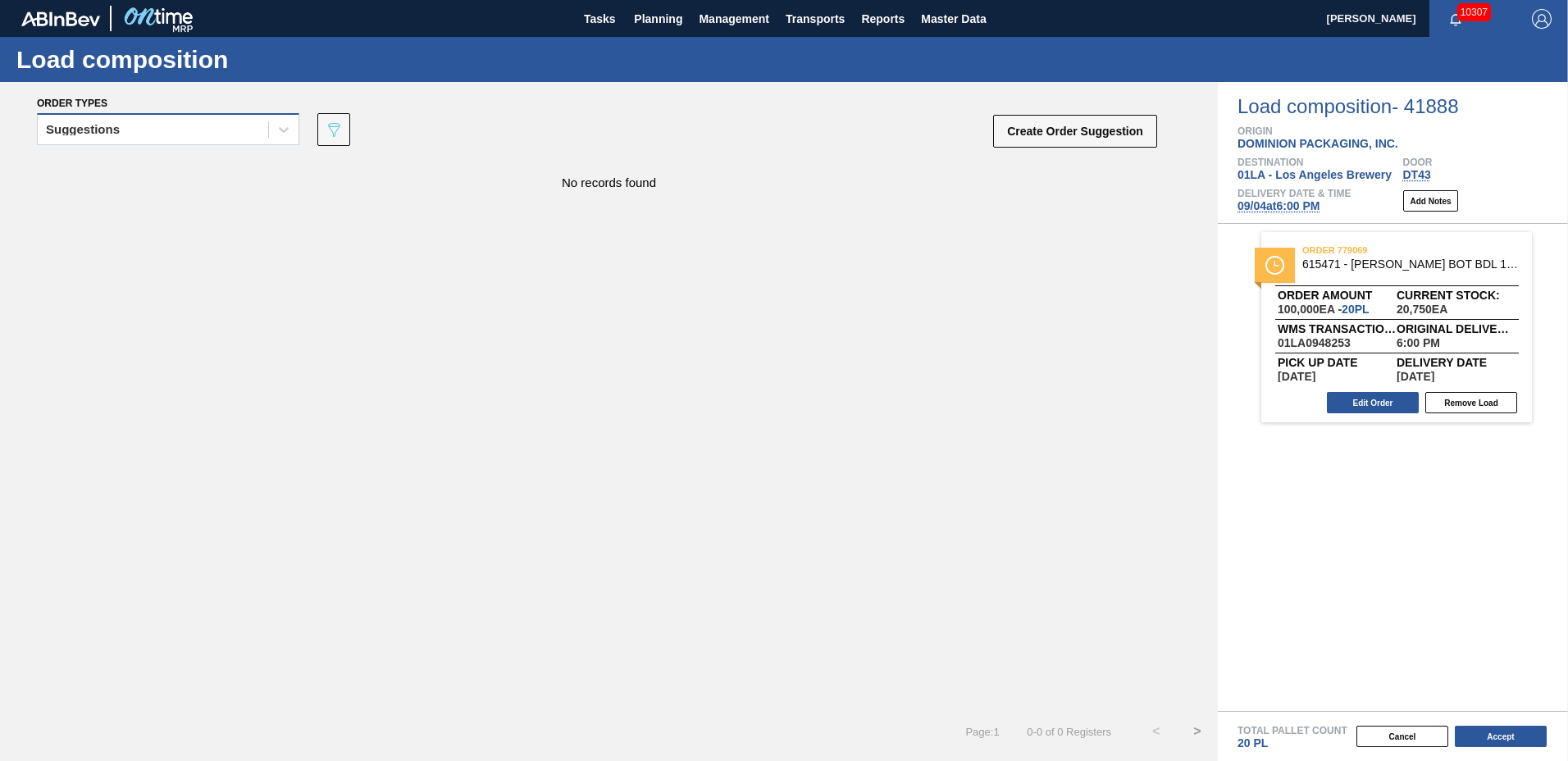
click at [184, 132] on div "Suggestions" at bounding box center [152, 130] width 230 height 24
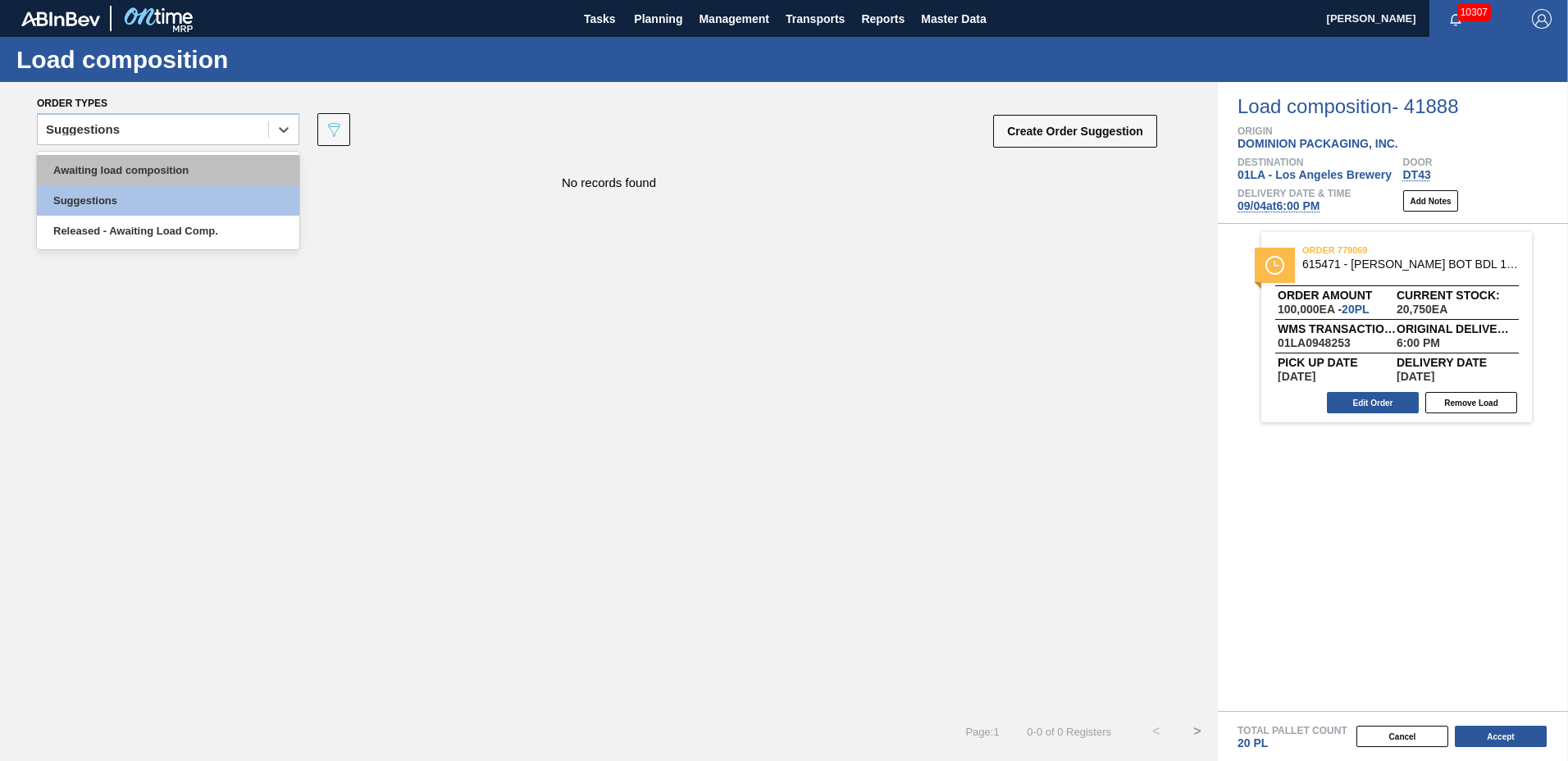
click at [173, 162] on div "Awaiting load composition" at bounding box center [168, 170] width 263 height 31
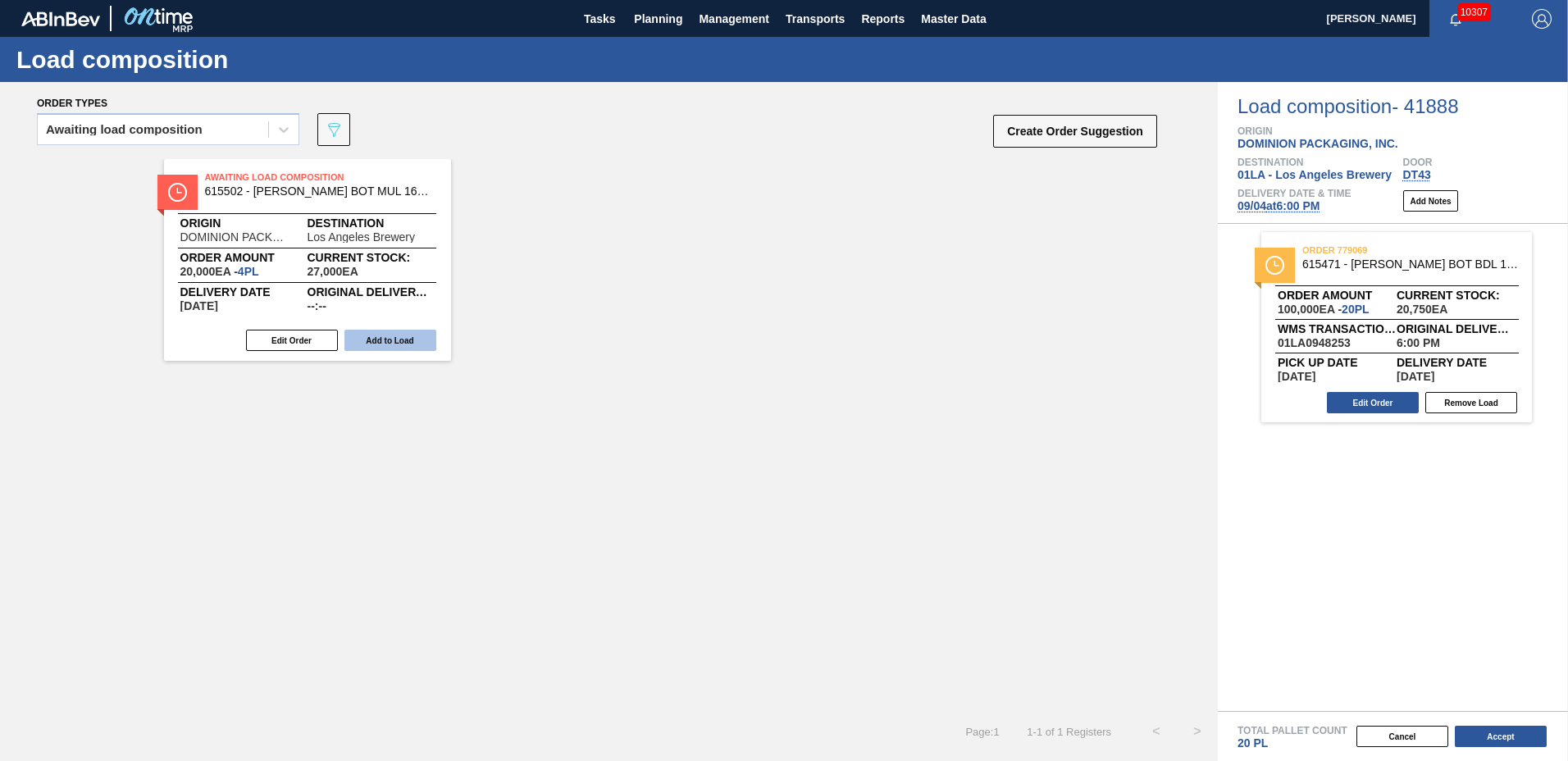
click at [380, 341] on button "Add to Load" at bounding box center [390, 340] width 92 height 21
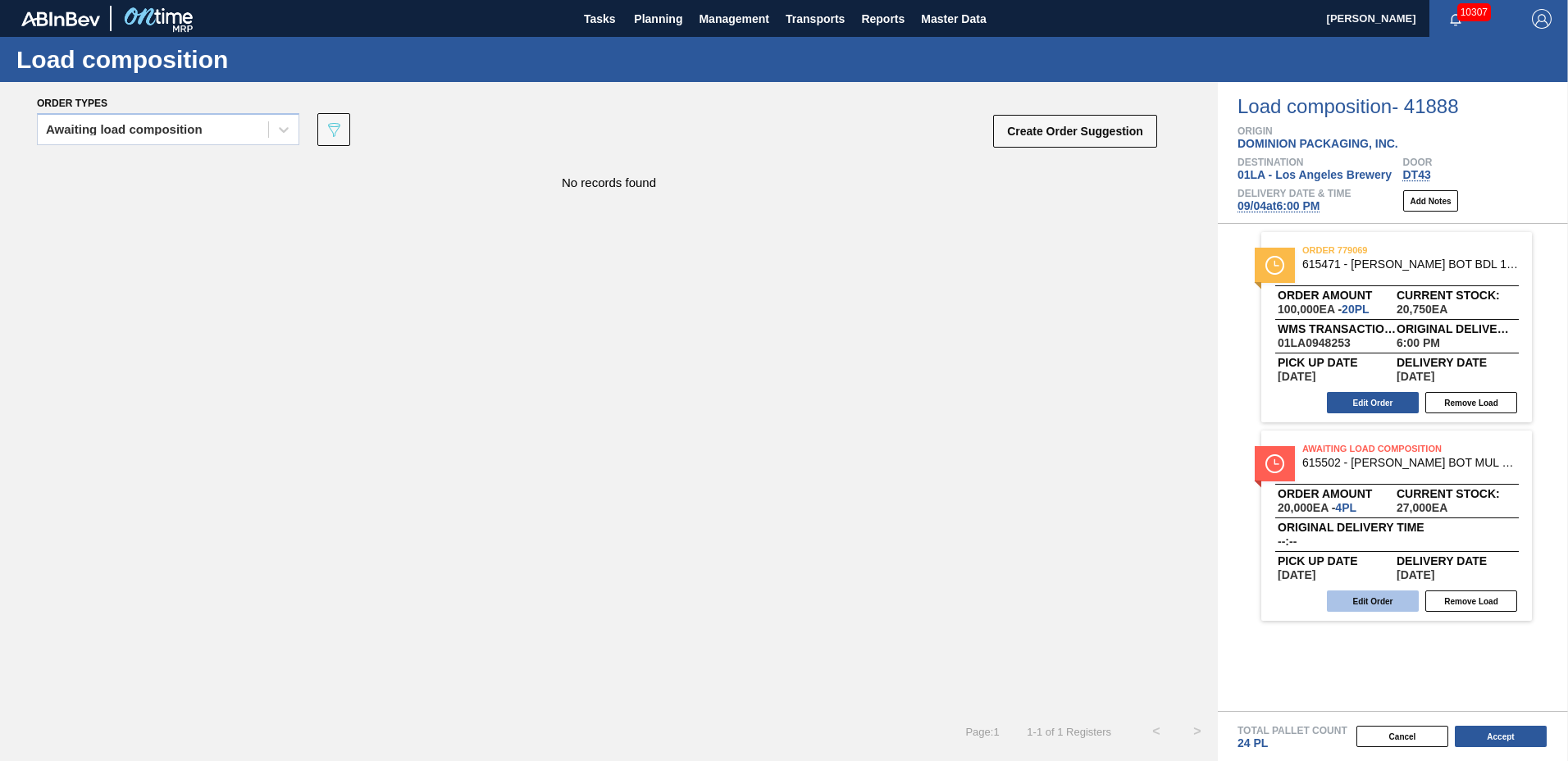
click at [1366, 603] on button "Edit Order" at bounding box center [1373, 600] width 92 height 21
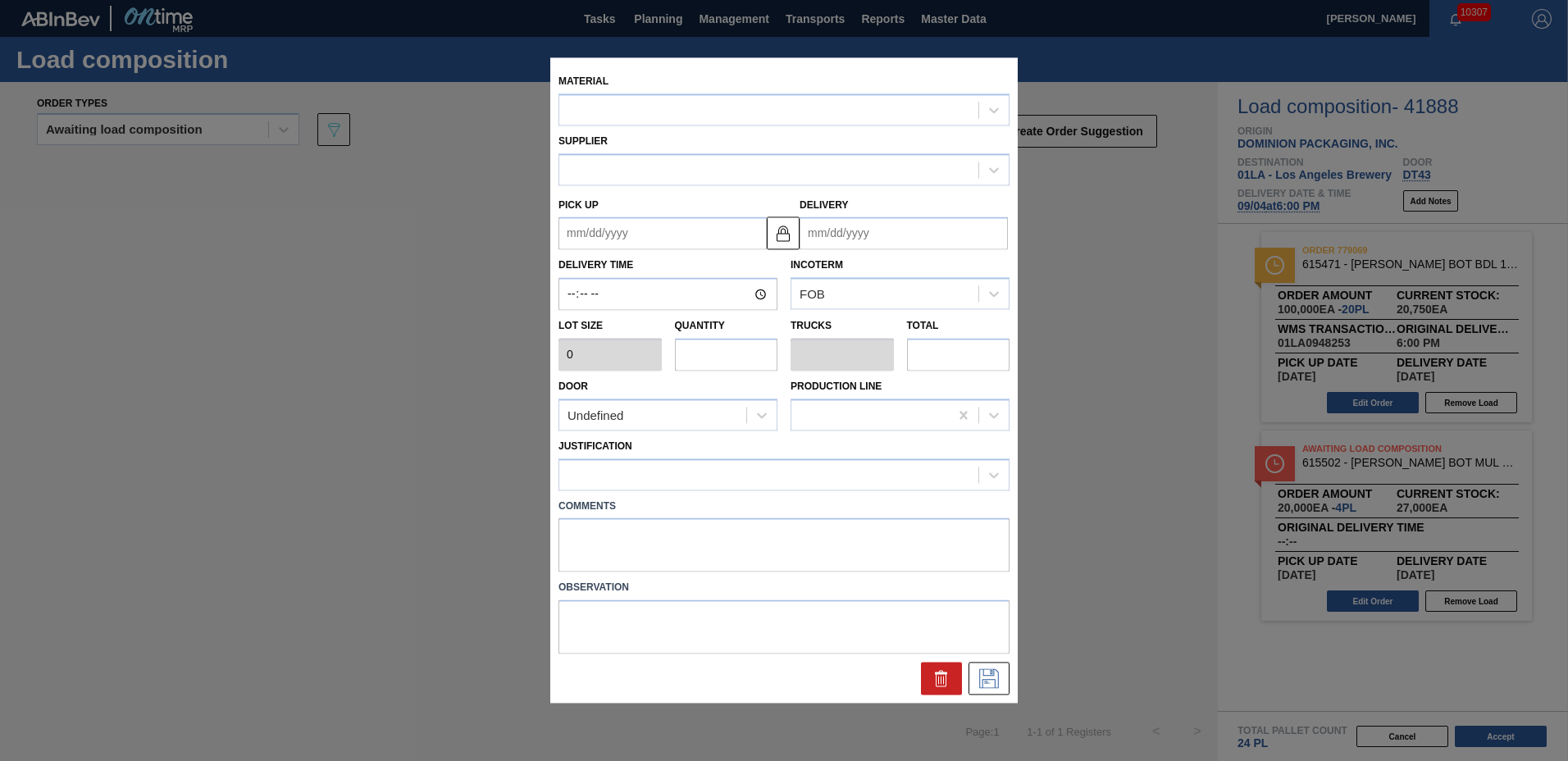
type input "5,000"
type input "4"
type input "0.154"
type input "20,000"
type up "[DATE]"
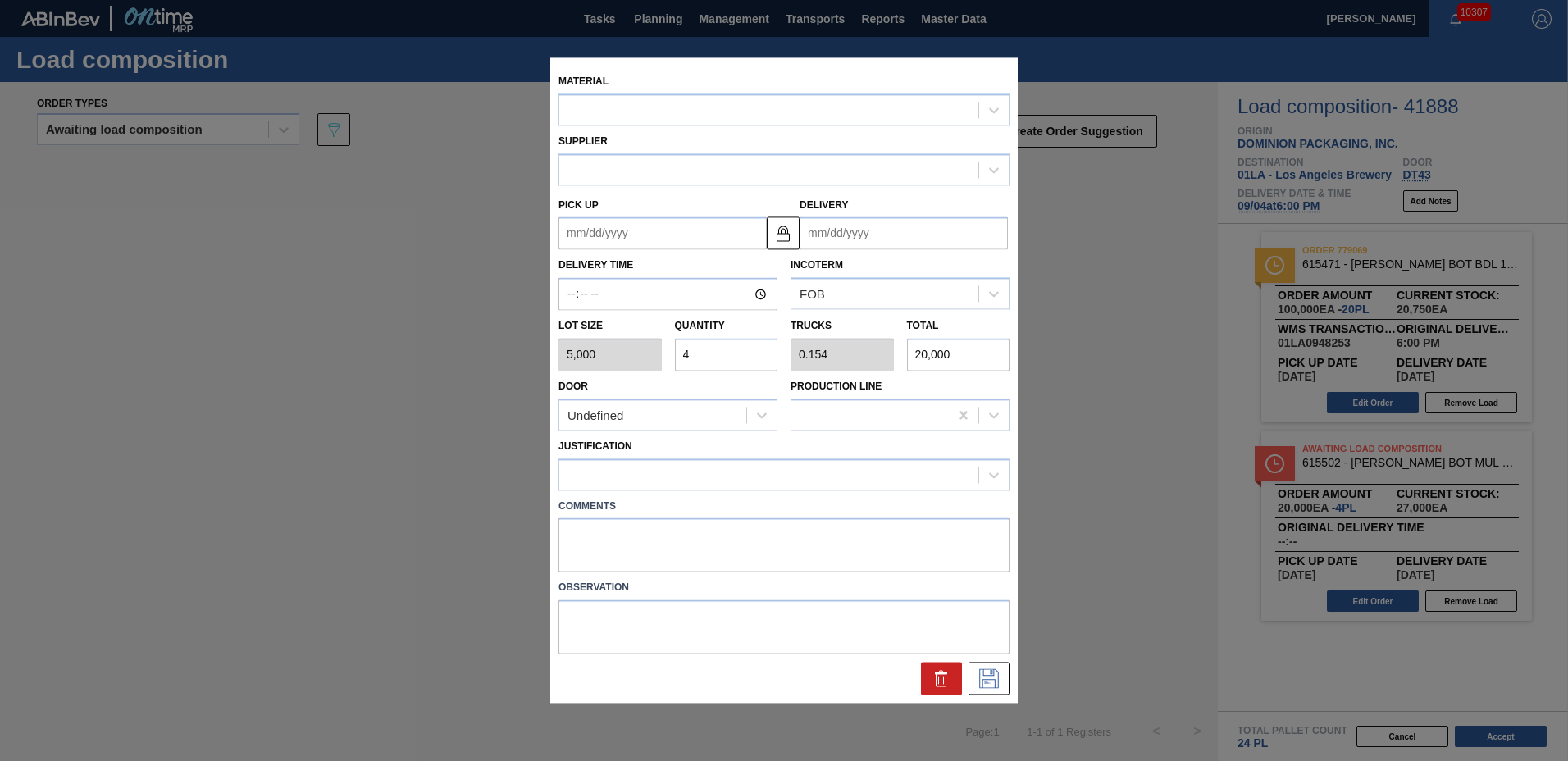
type input "[DATE]"
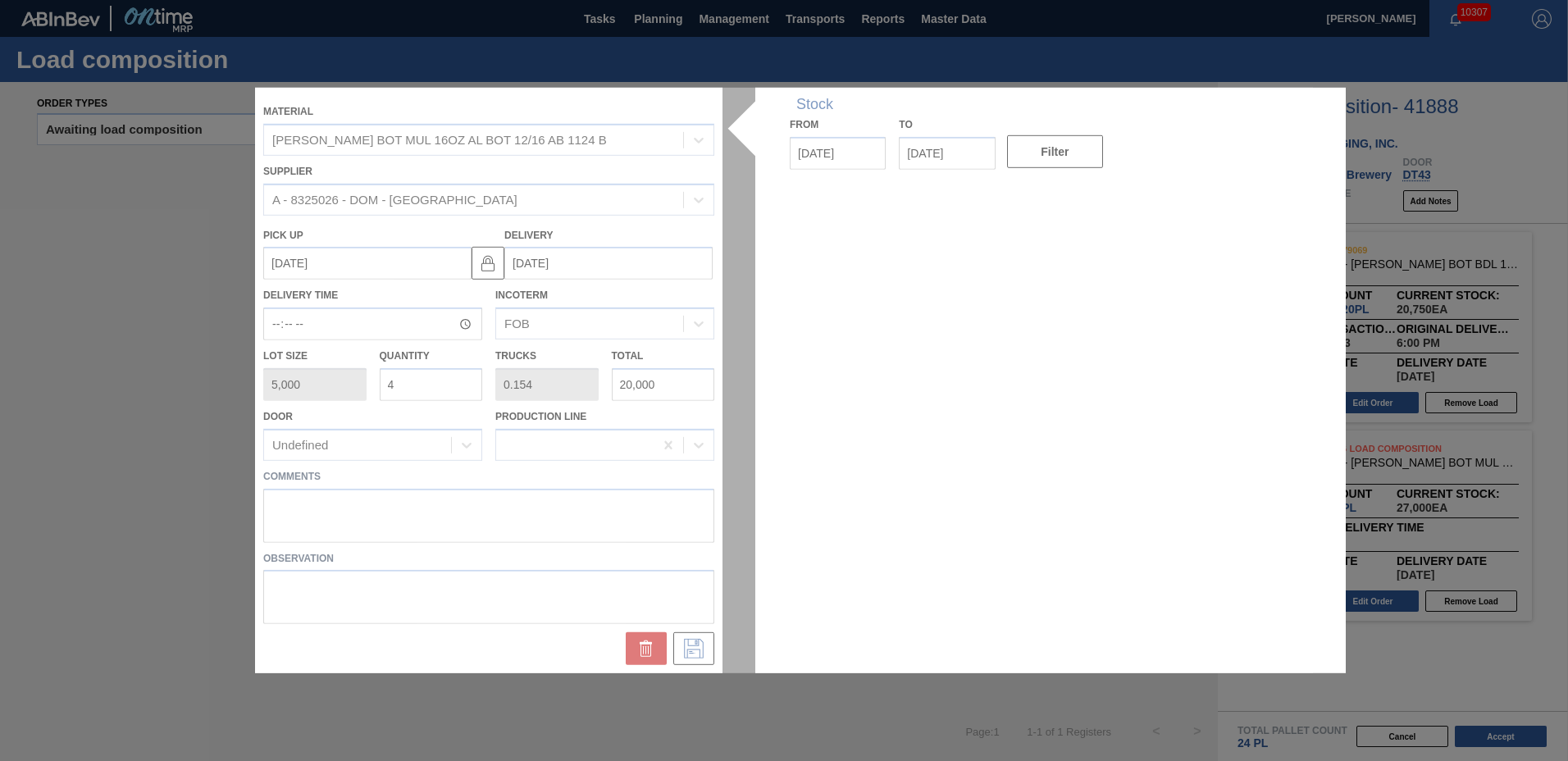
click at [435, 387] on div at bounding box center [784, 380] width 1058 height 586
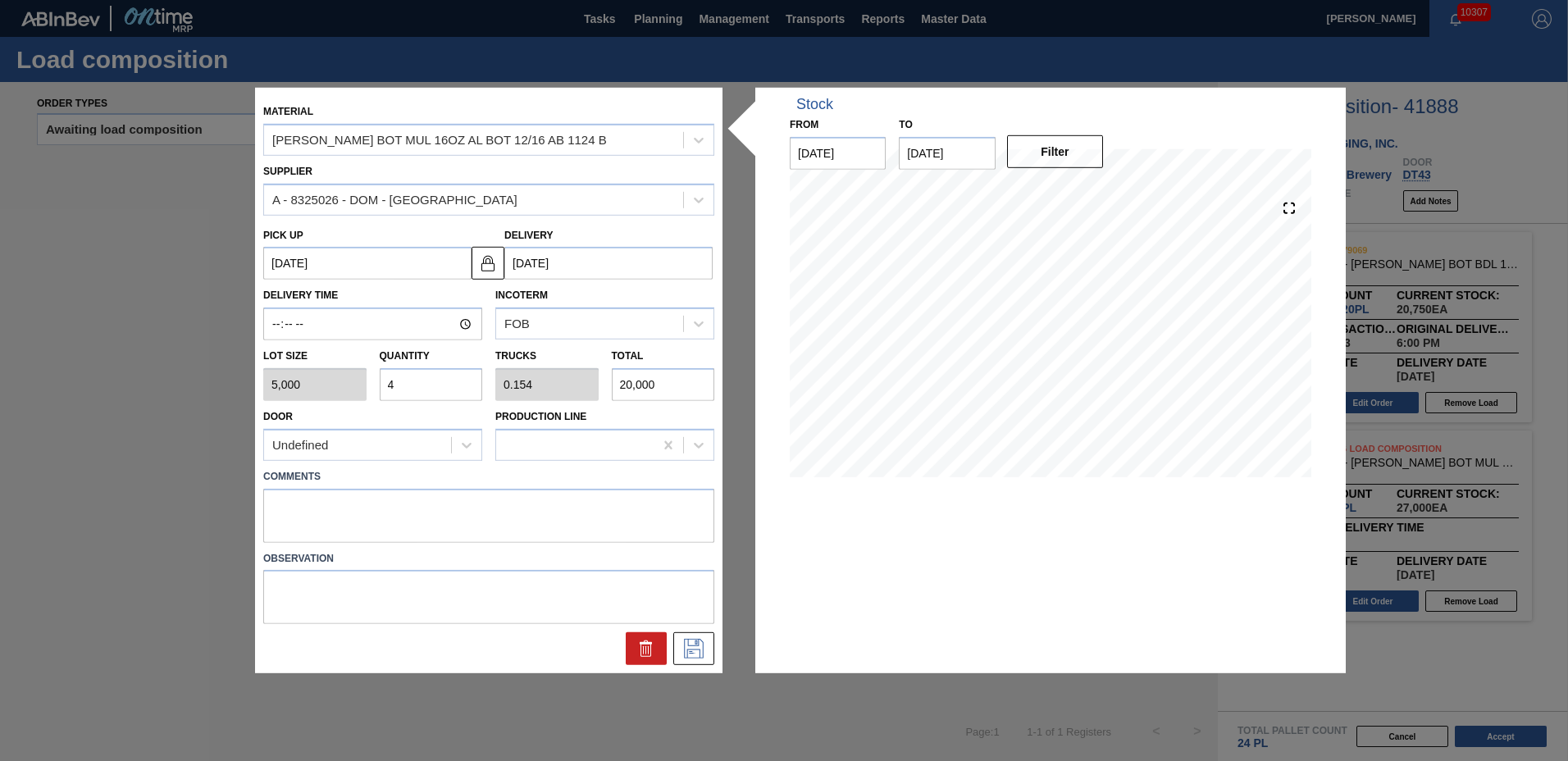
click at [435, 387] on input "4" at bounding box center [432, 384] width 104 height 33
type input "0"
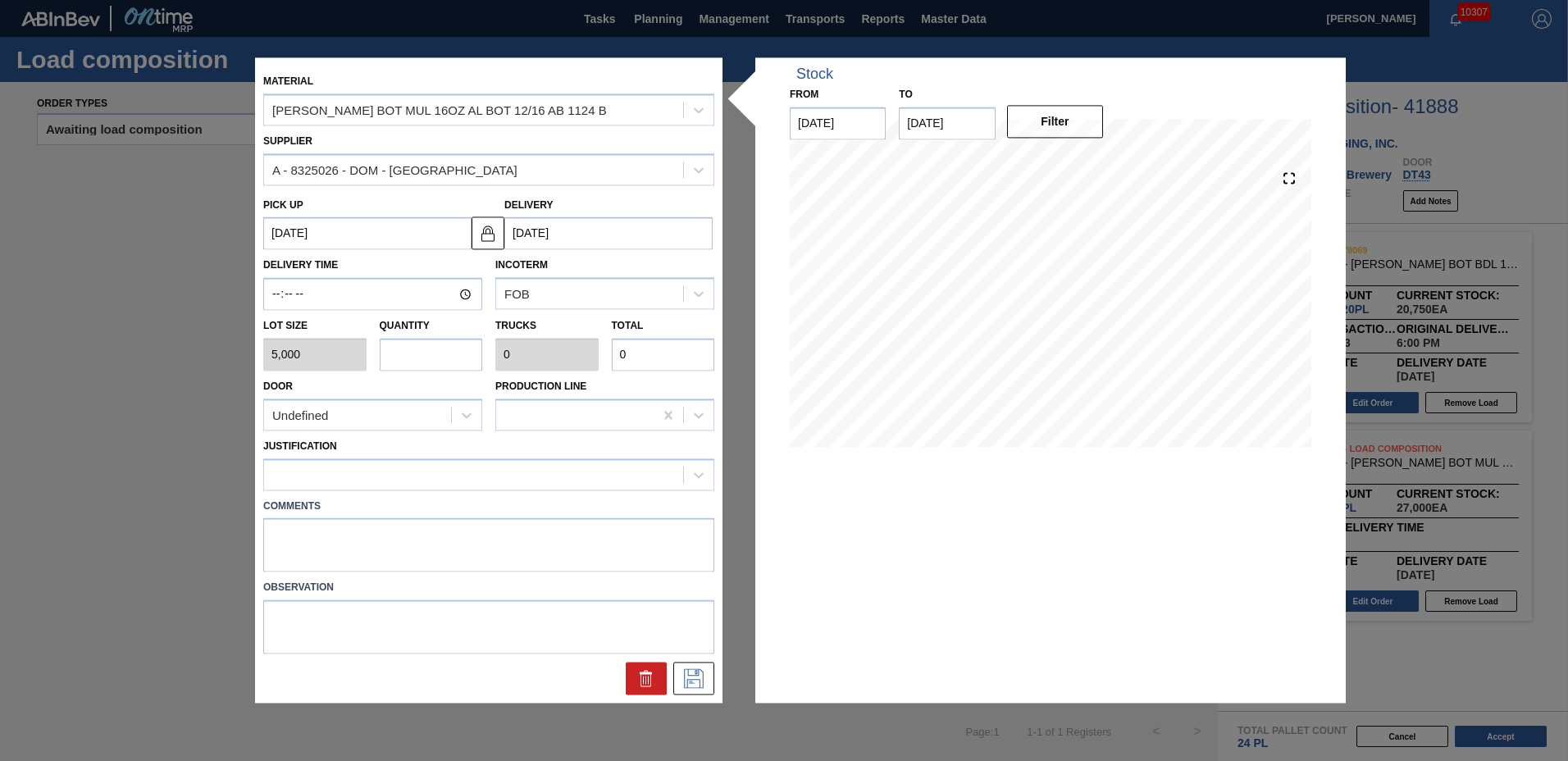
type input "2"
type input "0.077"
type input "10,000"
type input "2"
click at [373, 458] on div at bounding box center [489, 474] width 451 height 32
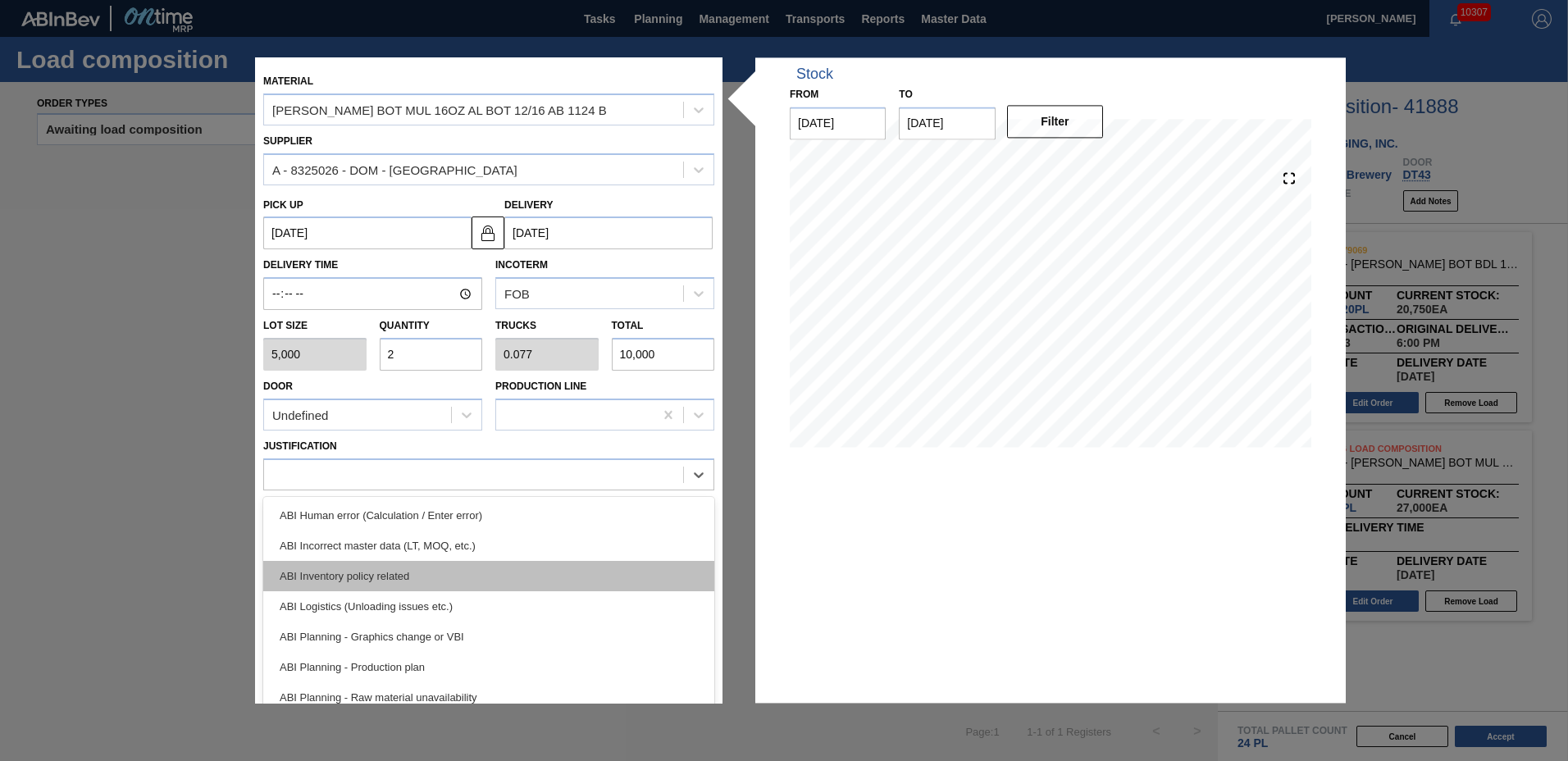
click at [394, 576] on div "ABI Inventory policy related" at bounding box center [489, 576] width 451 height 31
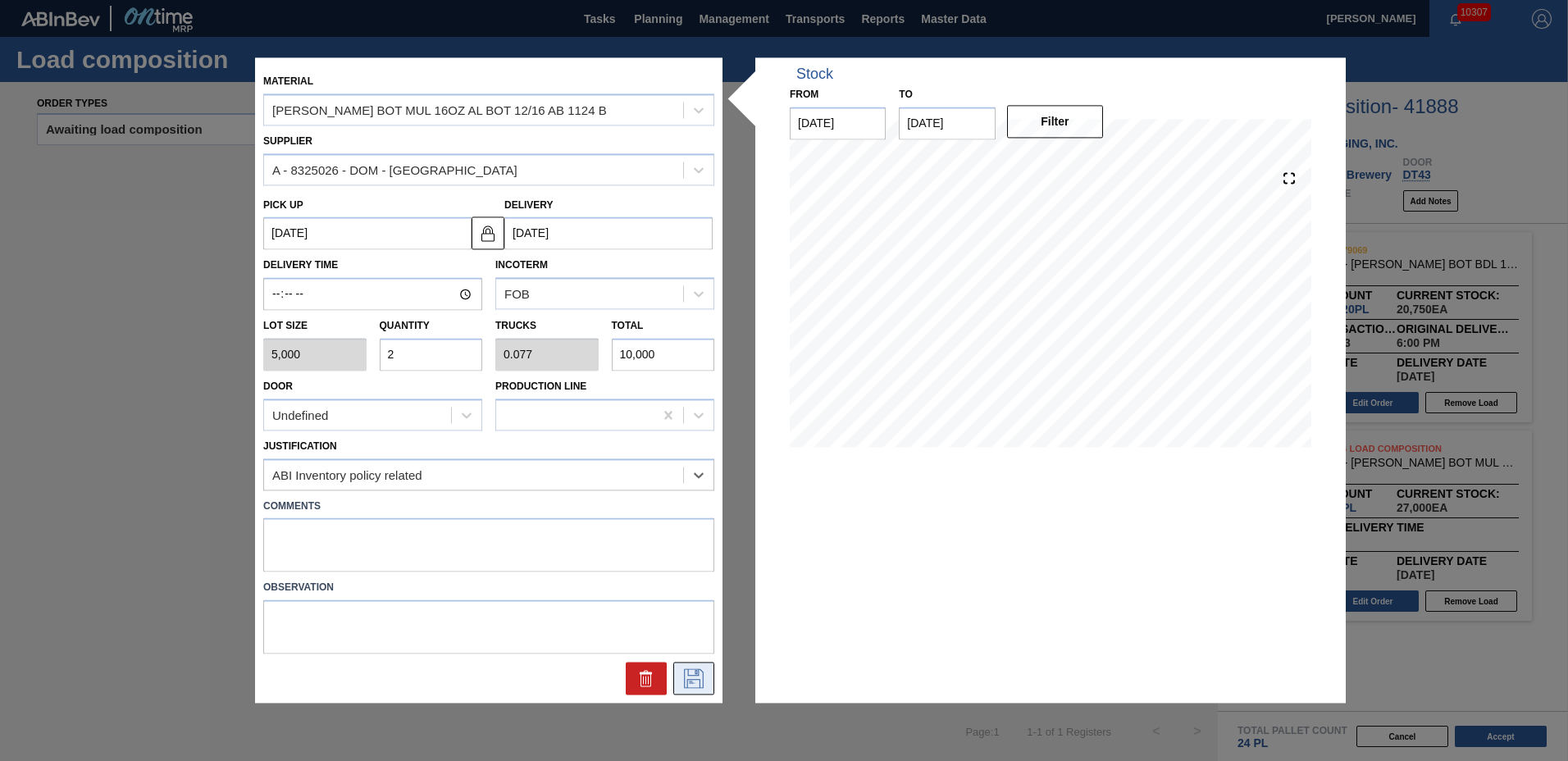
click at [687, 681] on icon at bounding box center [693, 679] width 20 height 20
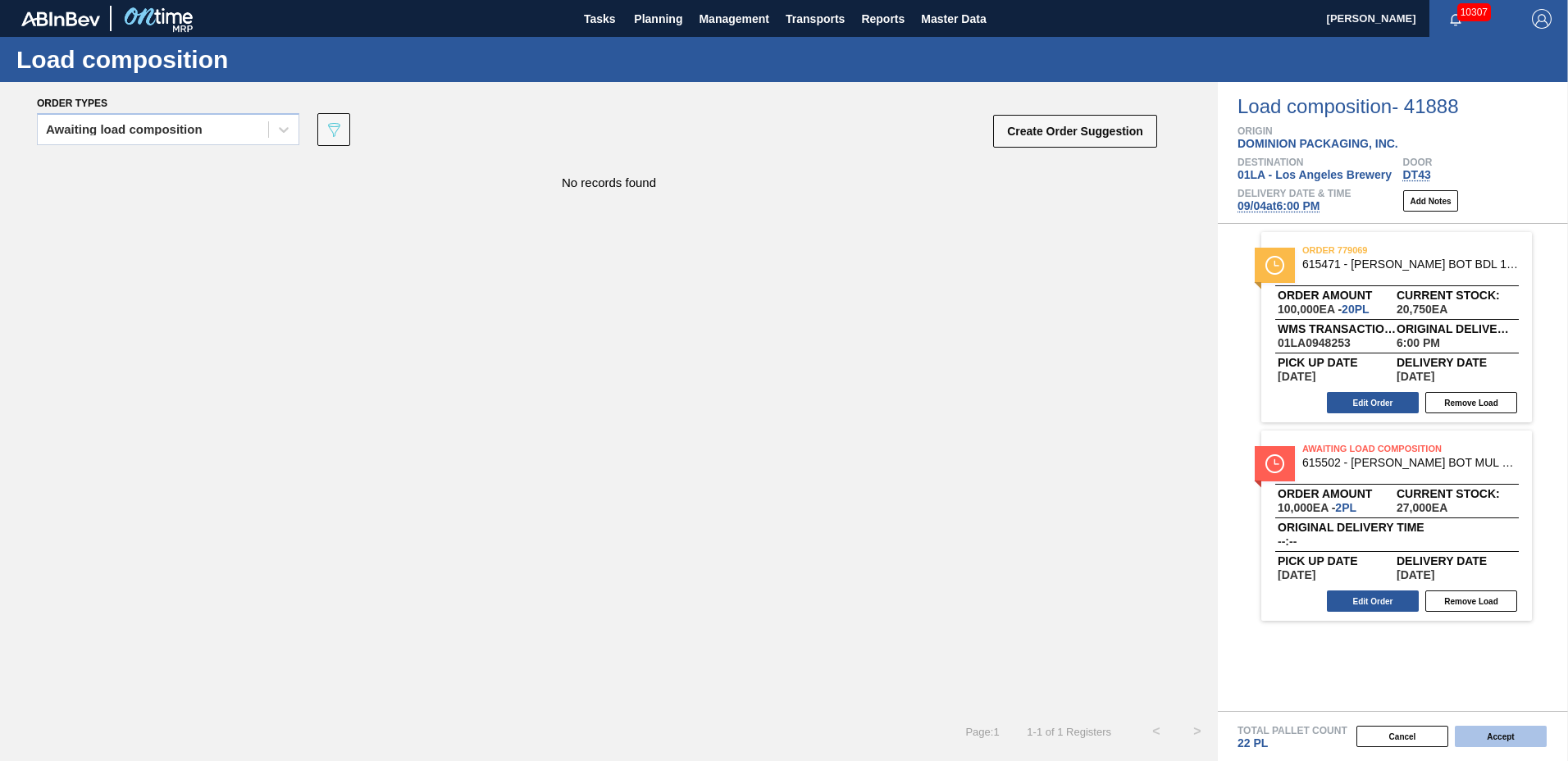
click at [1486, 741] on button "Accept" at bounding box center [1501, 736] width 92 height 21
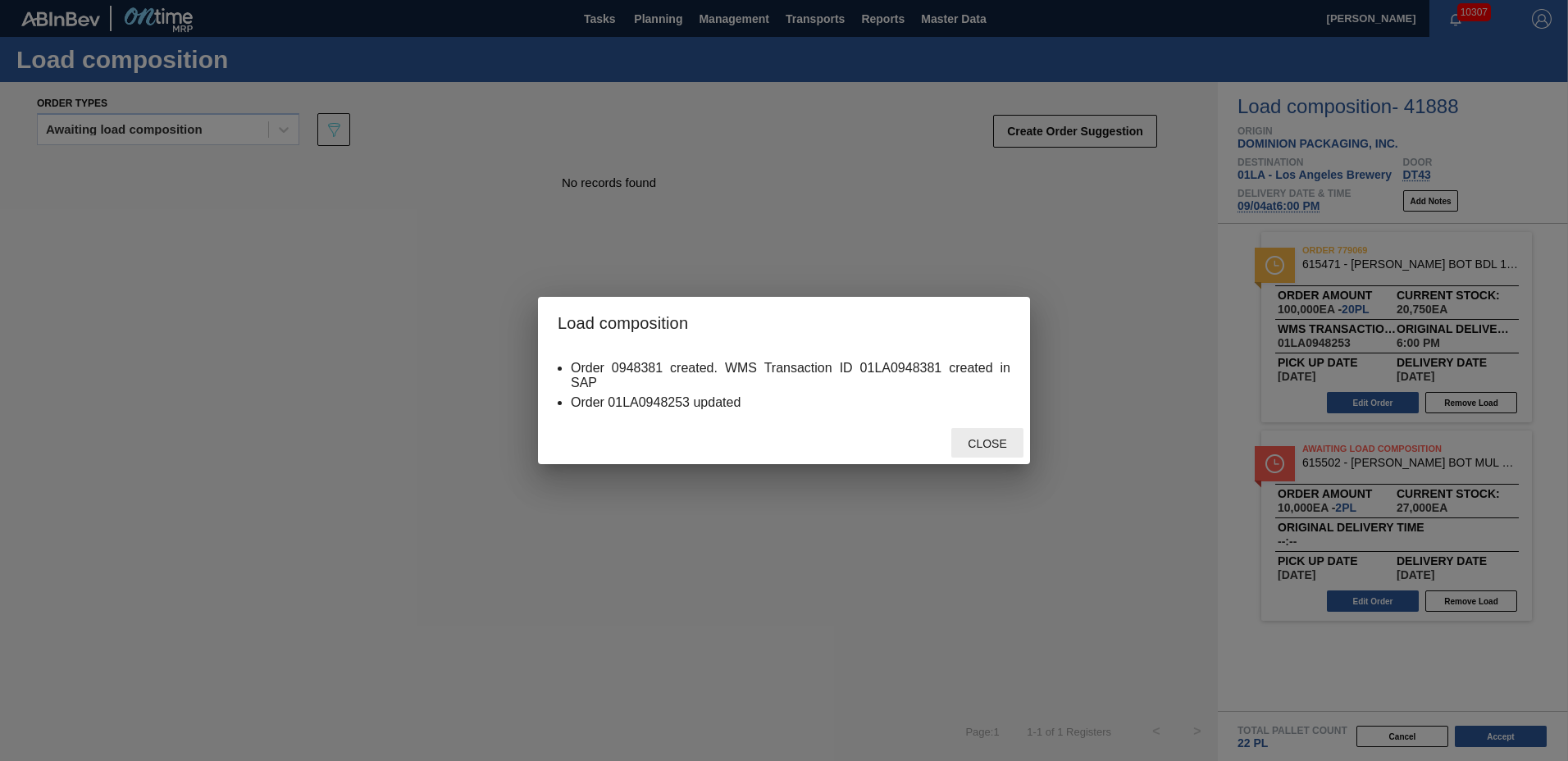
click at [995, 429] on div "Close" at bounding box center [987, 443] width 72 height 31
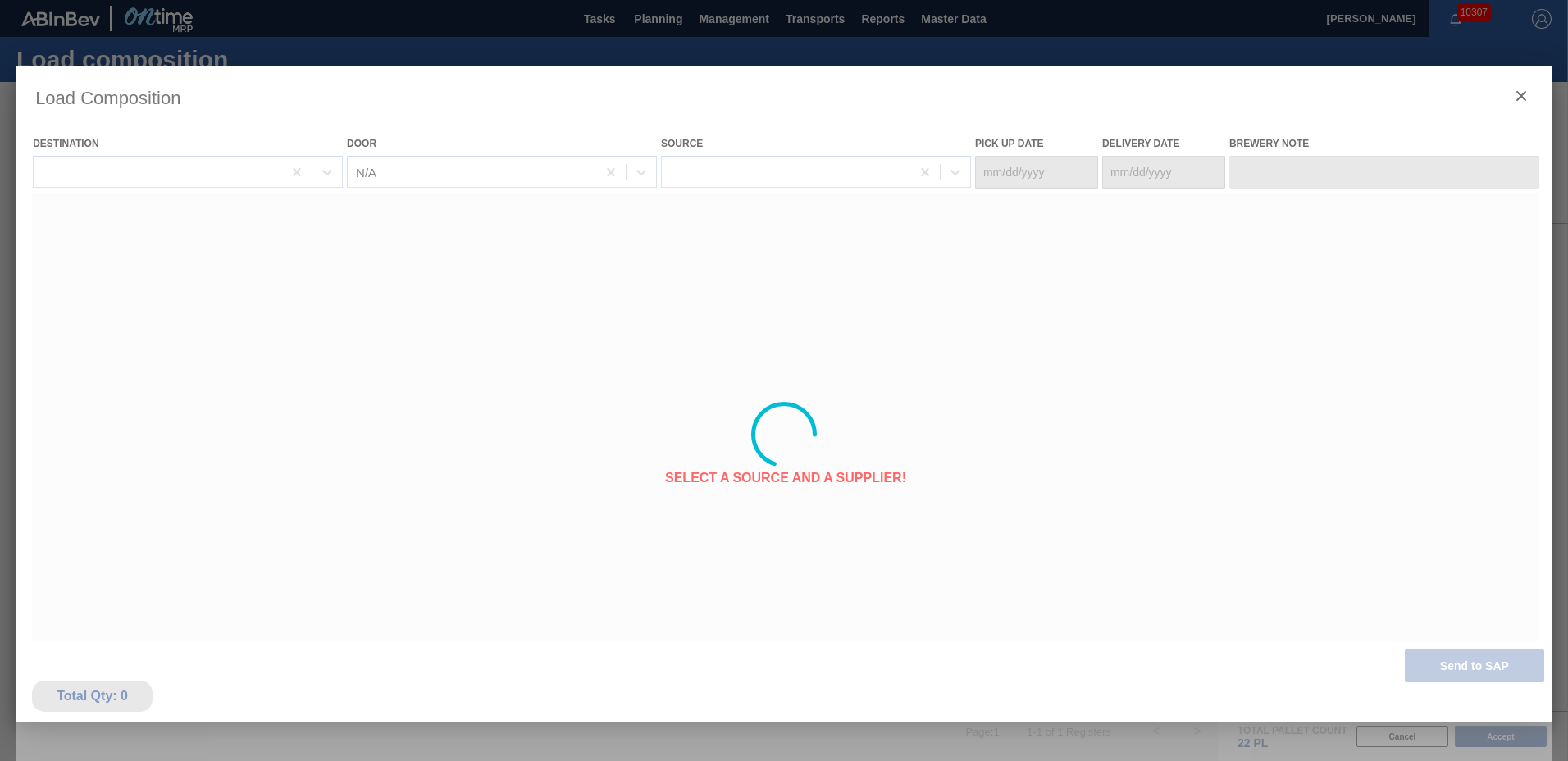
type Date "[DATE]"
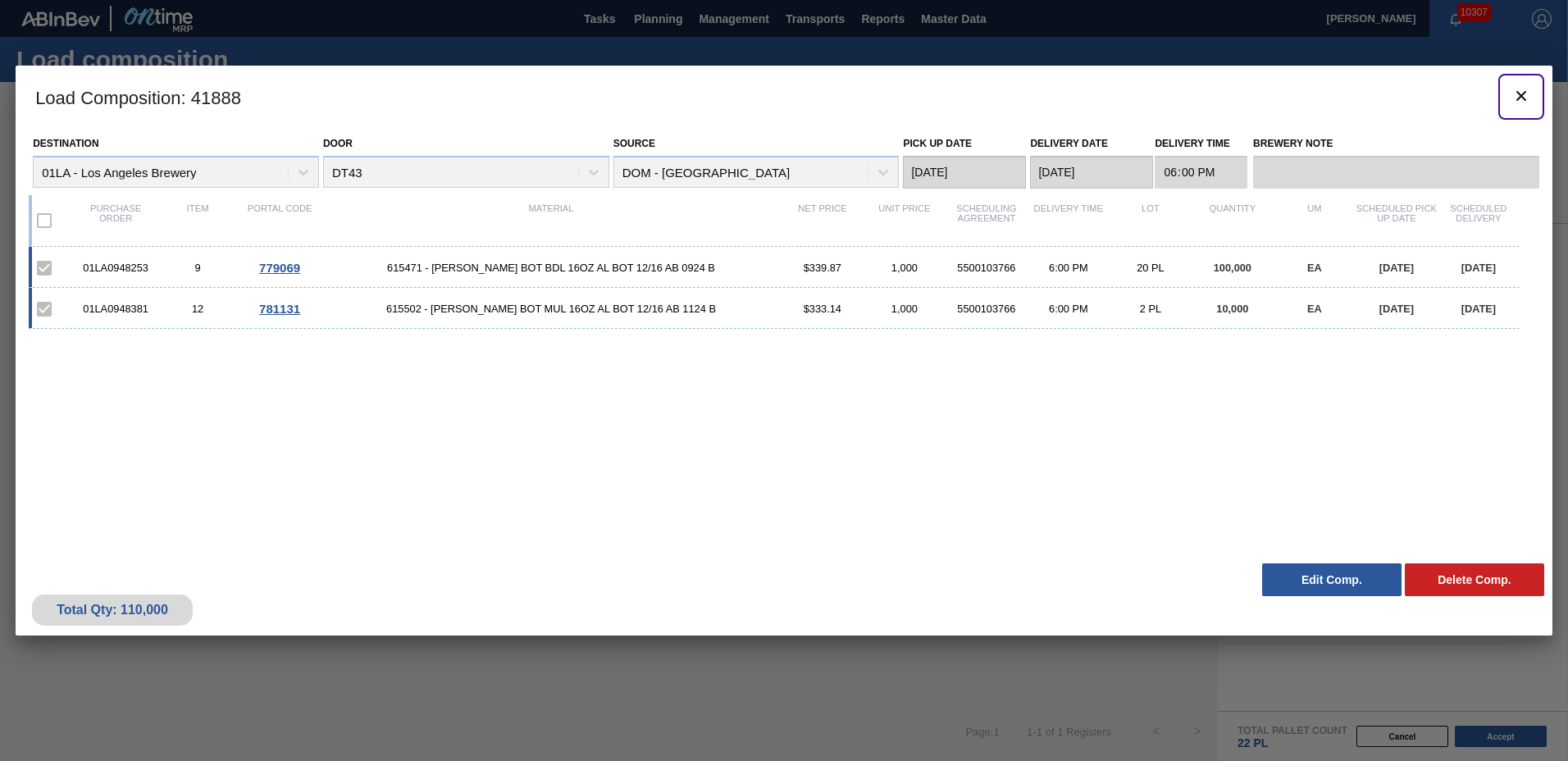
click at [1525, 96] on icon "botão de ícone" at bounding box center [1521, 95] width 20 height 20
